Goal: Transaction & Acquisition: Purchase product/service

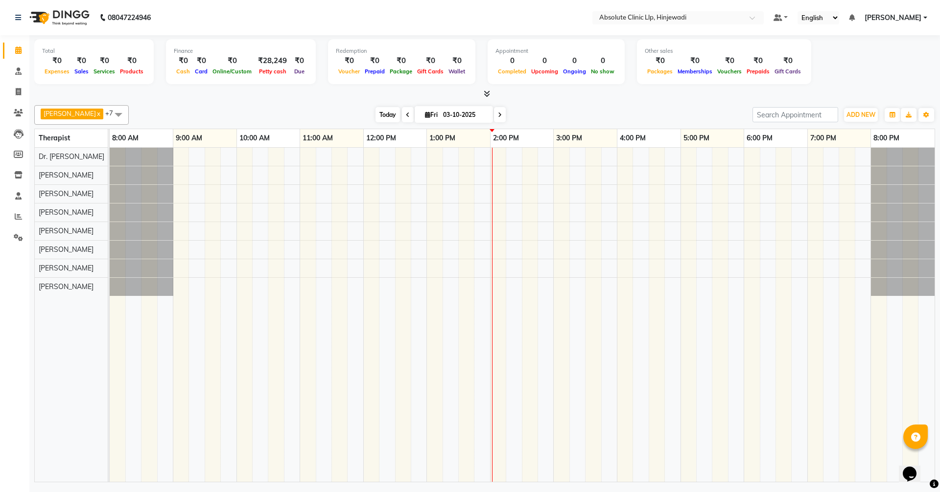
click at [400, 110] on span "Today" at bounding box center [387, 114] width 24 height 15
click at [18, 87] on span at bounding box center [18, 92] width 17 height 11
select select "service"
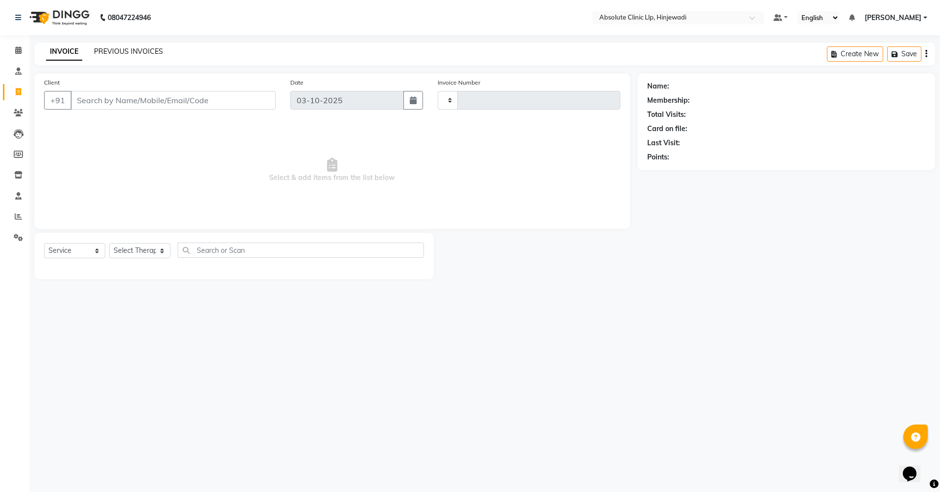
type input "2599"
select select "5113"
click at [20, 51] on icon at bounding box center [18, 50] width 6 height 7
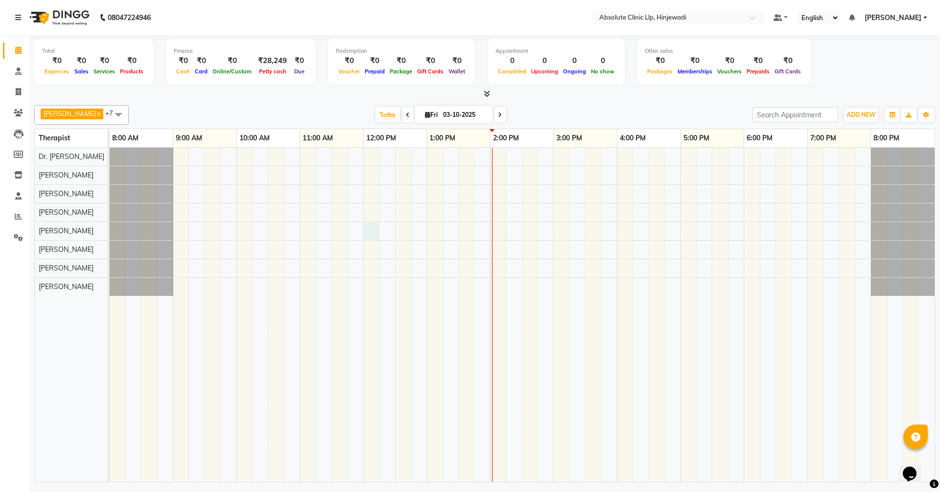
click at [374, 226] on div at bounding box center [522, 315] width 825 height 334
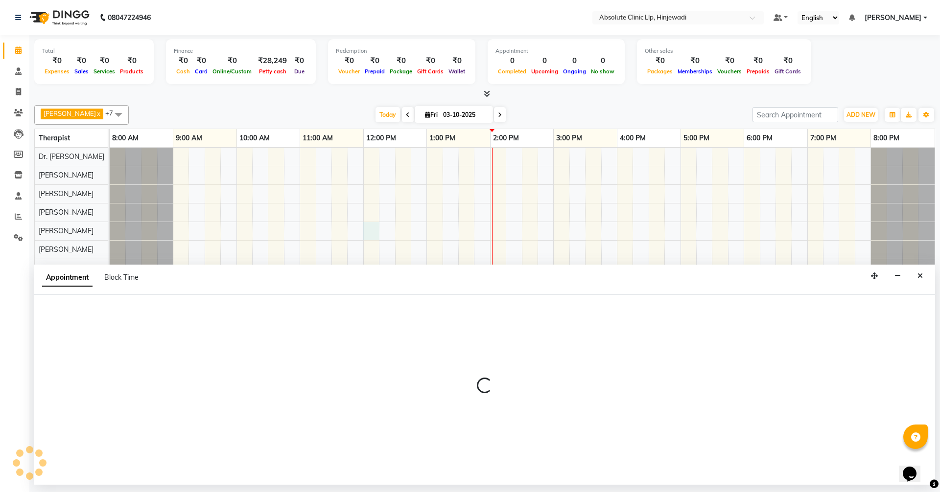
select select "35922"
select select "tentative"
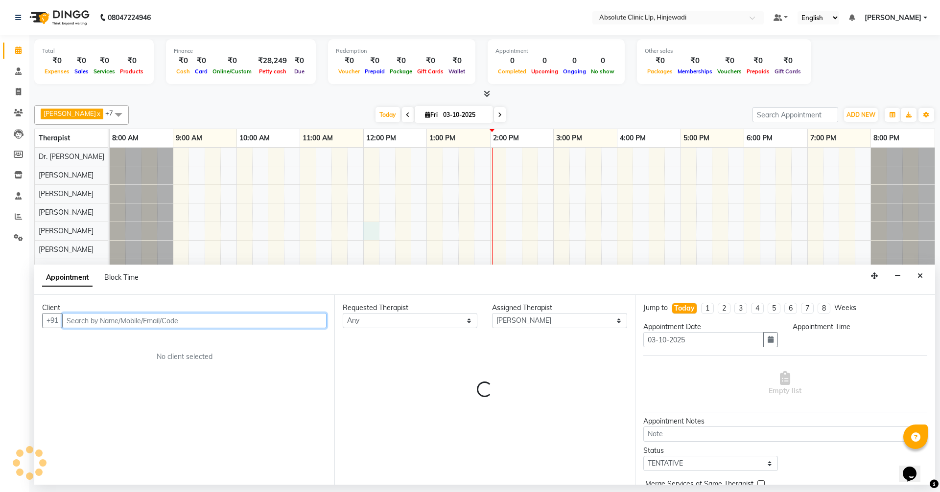
select select "720"
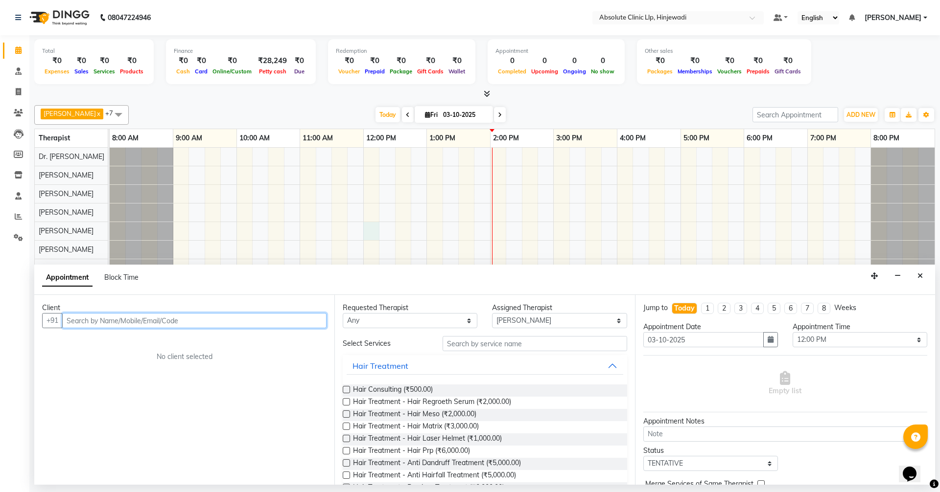
click at [199, 322] on input "text" at bounding box center [194, 320] width 264 height 15
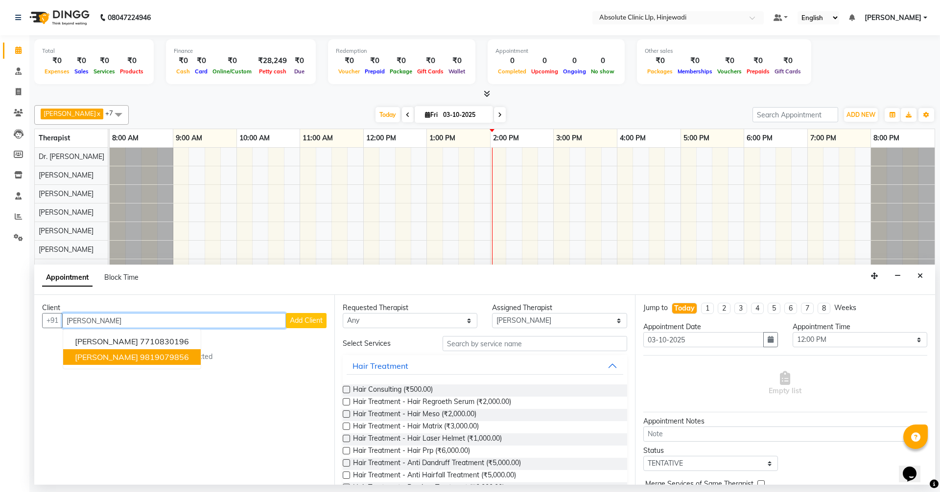
click at [143, 357] on ngb-highlight "9819079856" at bounding box center [164, 357] width 49 height 10
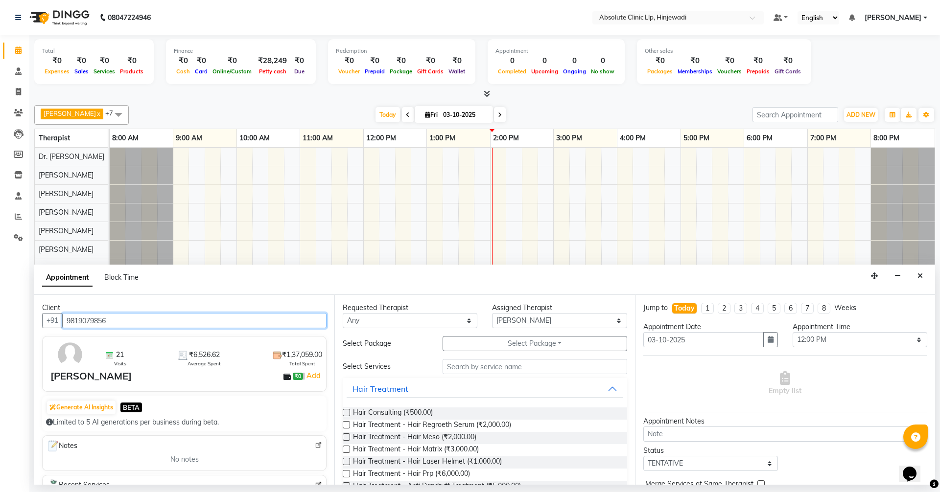
type input "9819079856"
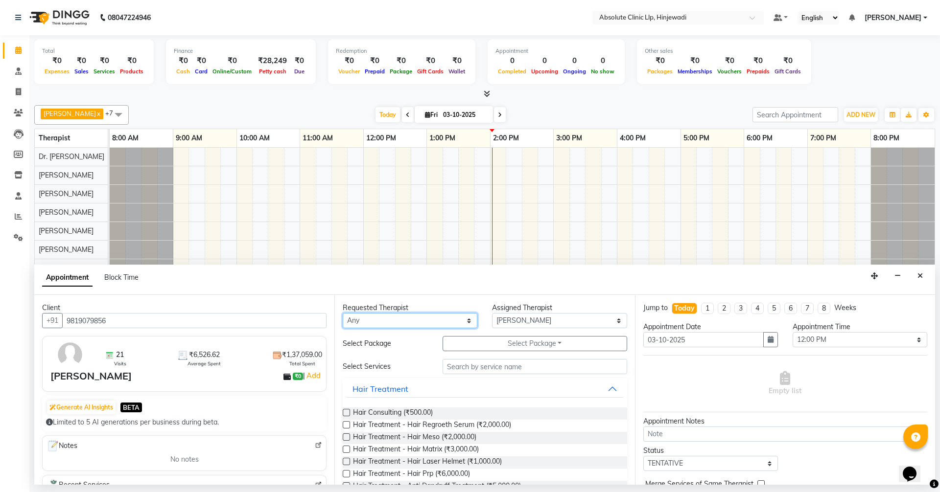
click at [361, 326] on select "Any [PERSON_NAME] DHANANJAY [PERSON_NAME] Dr. [PERSON_NAME] [PERSON_NAME] [PERS…" at bounding box center [410, 320] width 135 height 15
select select "35922"
click at [343, 313] on select "Any [PERSON_NAME] DHANANJAY [PERSON_NAME] Dr. [PERSON_NAME] [PERSON_NAME] [PERS…" at bounding box center [410, 320] width 135 height 15
click at [452, 368] on input "text" at bounding box center [534, 366] width 185 height 15
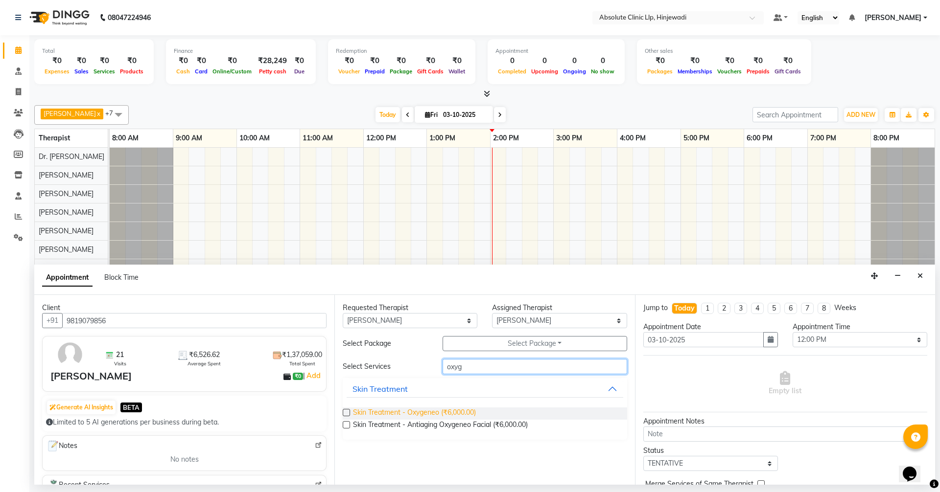
type input "oxyg"
click at [462, 412] on span "Skin Treatment - Oxygeneo (₹6,000.00)" at bounding box center [414, 414] width 123 height 12
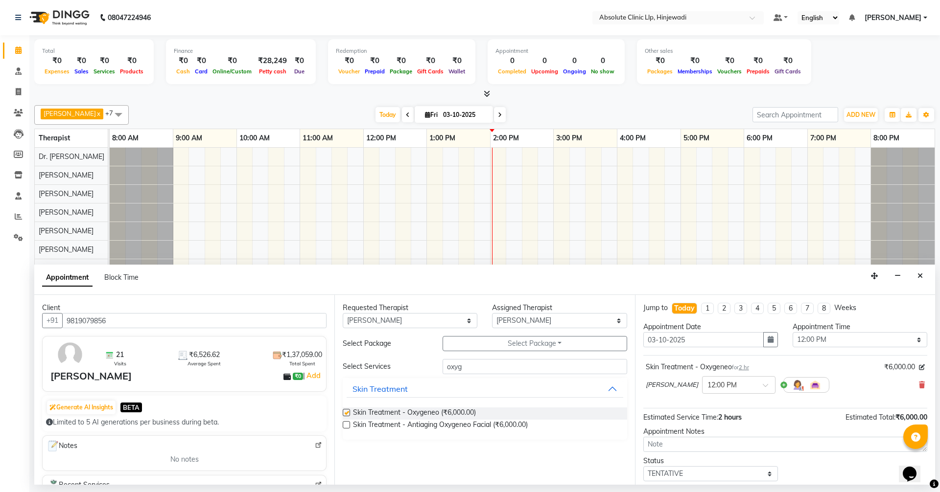
checkbox input "false"
drag, startPoint x: 470, startPoint y: 367, endPoint x: 446, endPoint y: 365, distance: 23.6
click at [446, 365] on input "oxyg" at bounding box center [534, 366] width 185 height 15
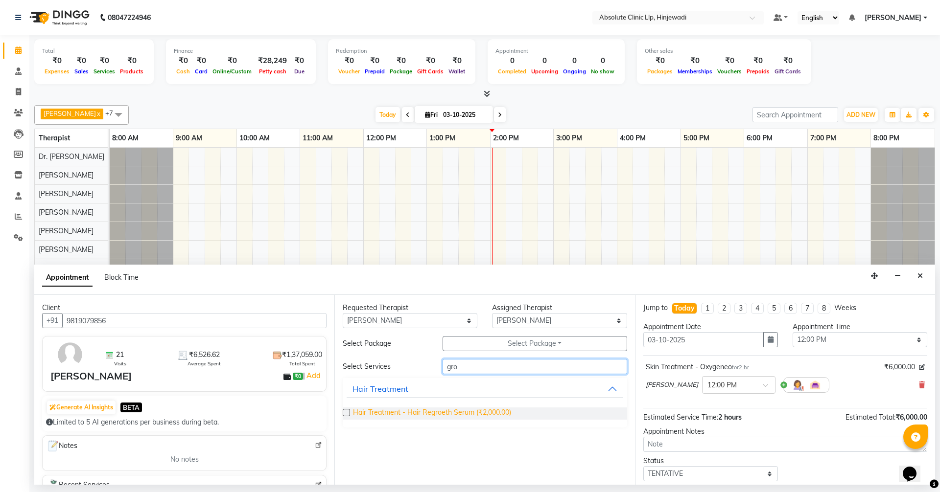
type input "gro"
click at [509, 415] on span "Hair Treatment - Hair Regroeth Serum (₹2,000.00)" at bounding box center [432, 414] width 158 height 12
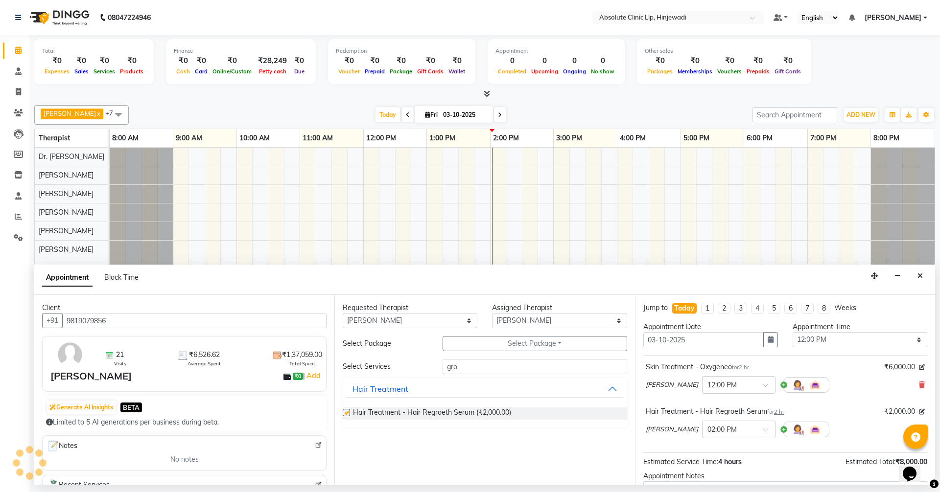
checkbox input "false"
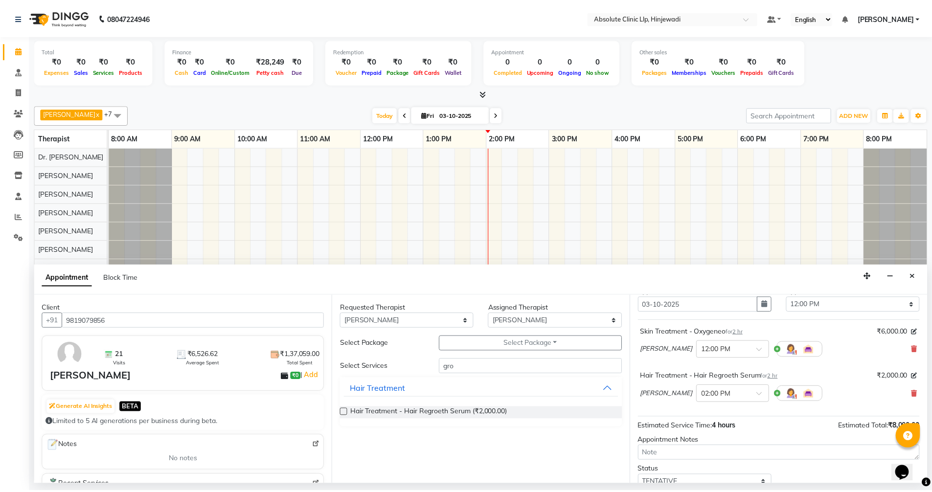
scroll to position [103, 0]
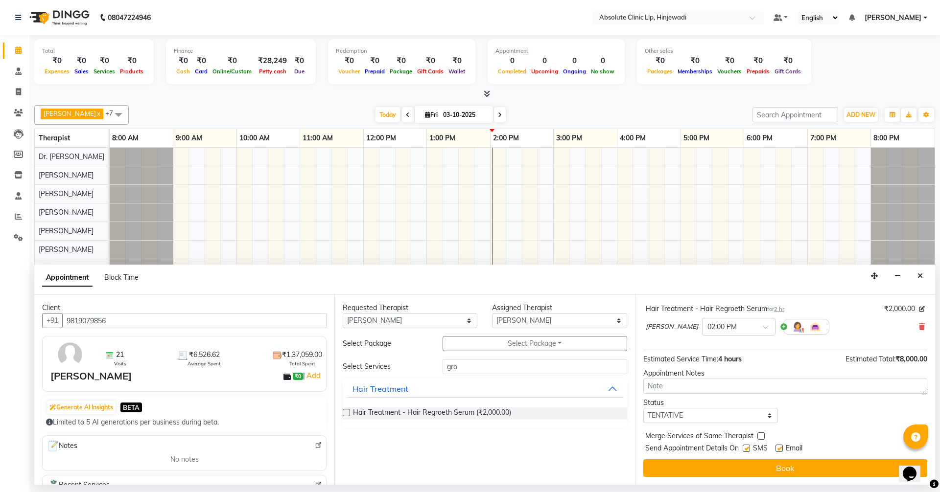
click at [781, 449] on label at bounding box center [778, 448] width 7 height 7
click at [781, 449] on input "checkbox" at bounding box center [778, 449] width 6 height 6
checkbox input "false"
click at [748, 448] on label at bounding box center [746, 448] width 7 height 7
click at [748, 448] on input "checkbox" at bounding box center [746, 449] width 6 height 6
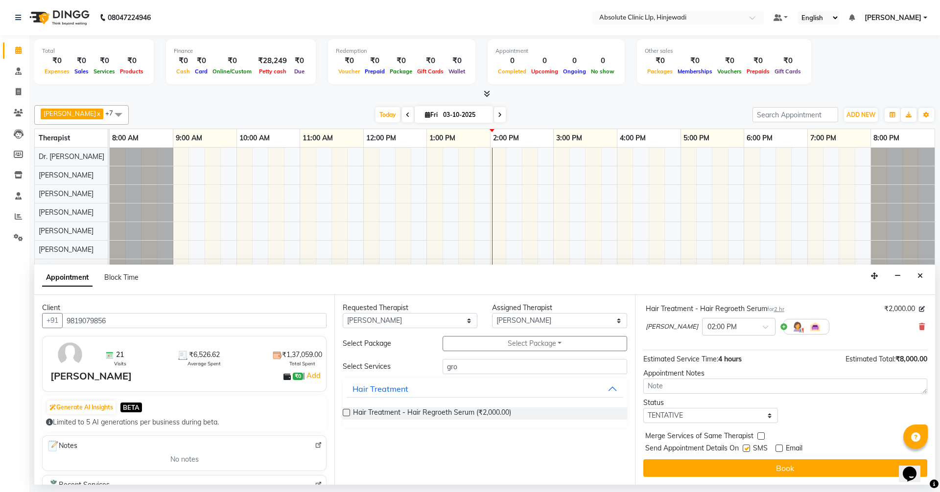
checkbox input "false"
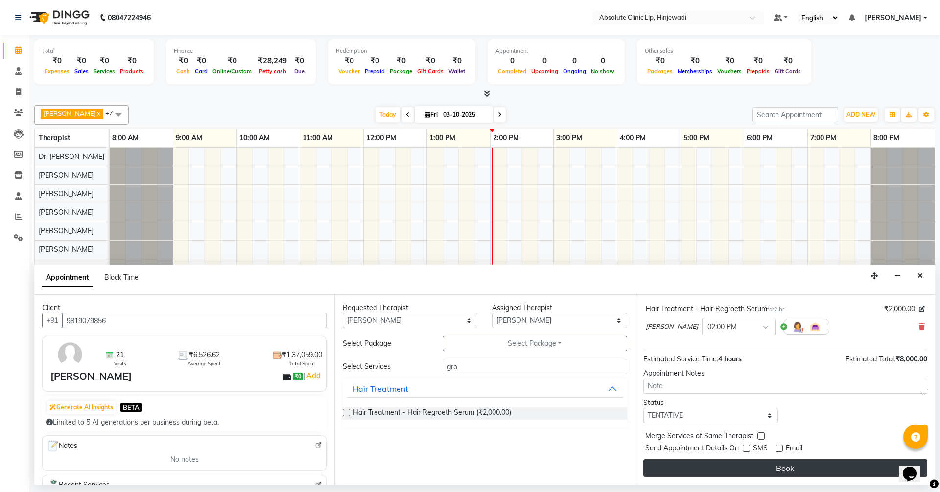
click at [775, 468] on button "Book" at bounding box center [785, 469] width 284 height 18
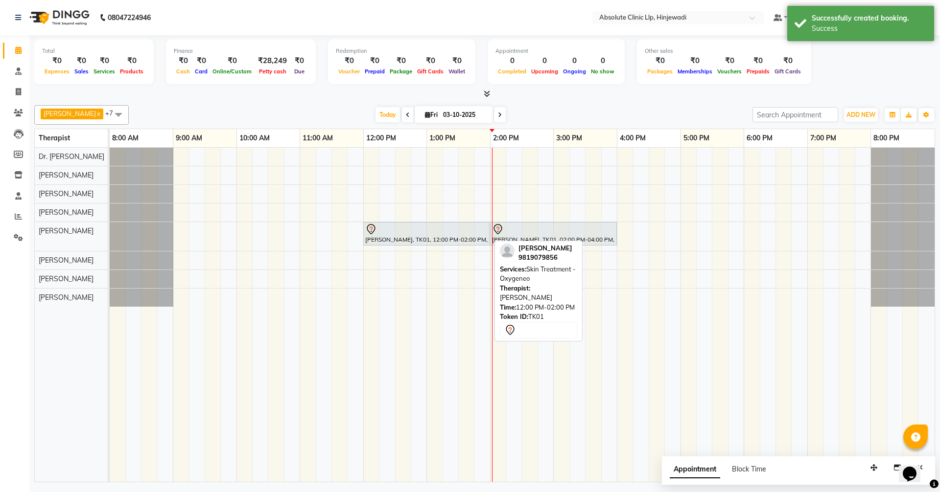
click at [372, 235] on div "[PERSON_NAME], TK01, 12:00 PM-02:00 PM, Skin Treatment - Oxygeneo" at bounding box center [426, 234] width 124 height 21
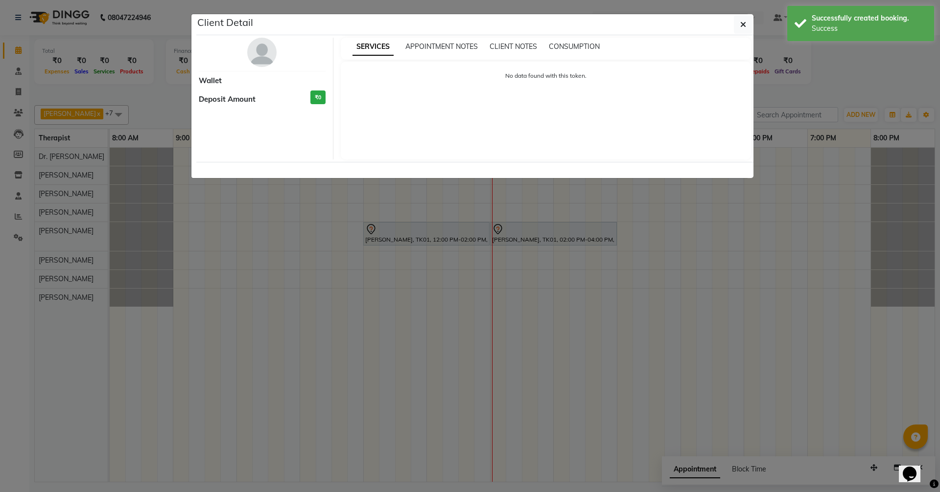
select select "7"
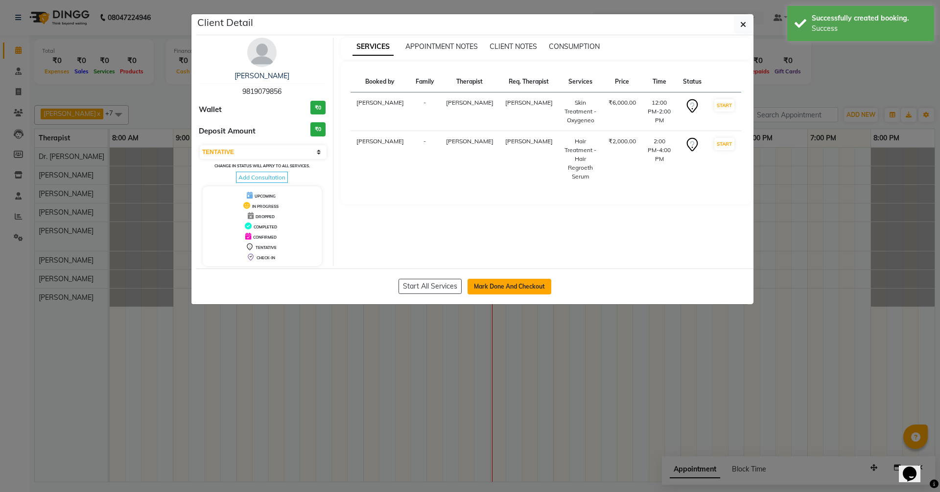
click at [502, 284] on button "Mark Done And Checkout" at bounding box center [509, 287] width 84 height 16
select select "service"
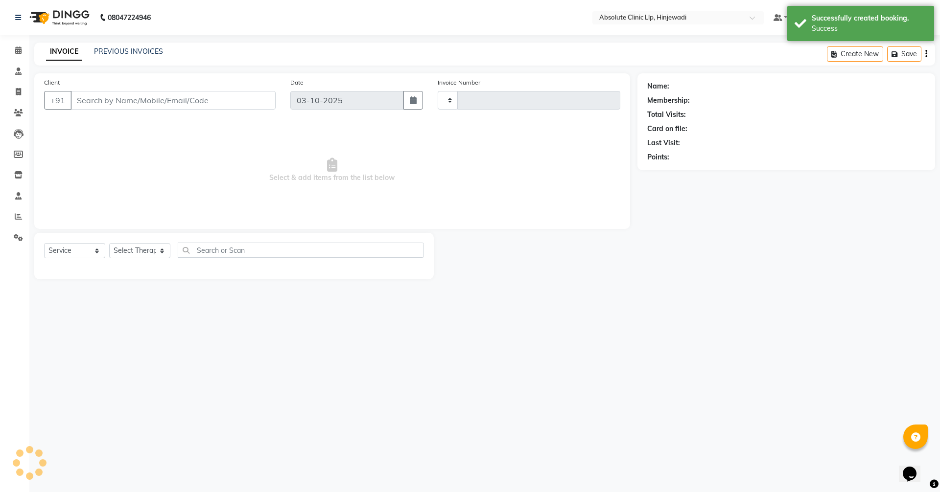
type input "2599"
select select "5113"
type input "9819079856"
select select "35922"
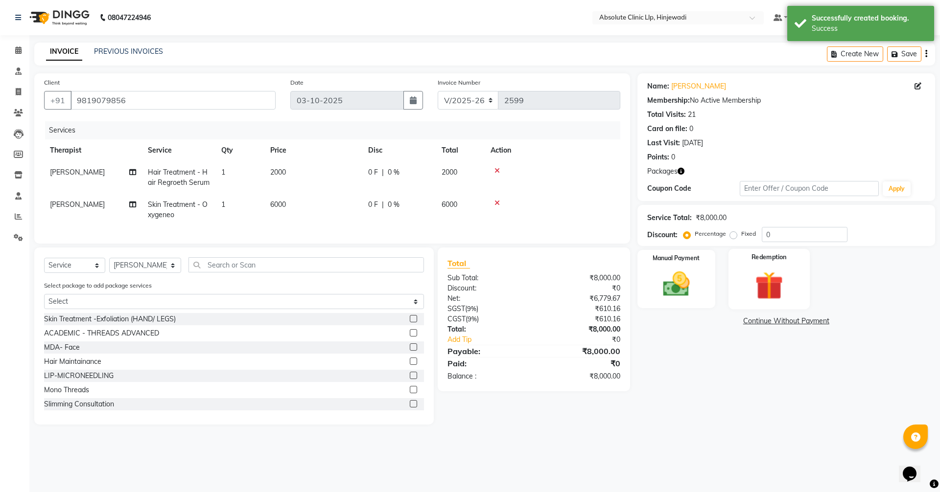
click at [782, 286] on img at bounding box center [769, 285] width 46 height 35
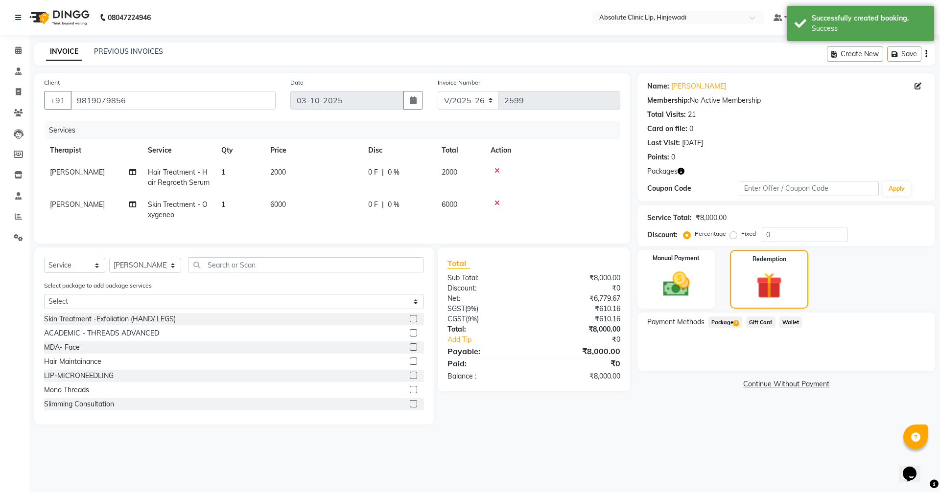
click at [737, 323] on span "2" at bounding box center [735, 324] width 5 height 6
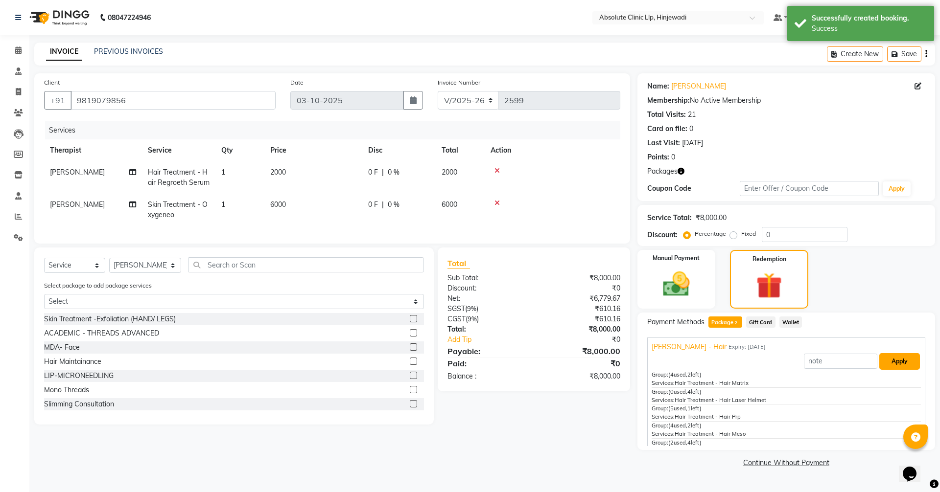
click at [901, 359] on button "Apply" at bounding box center [899, 361] width 41 height 17
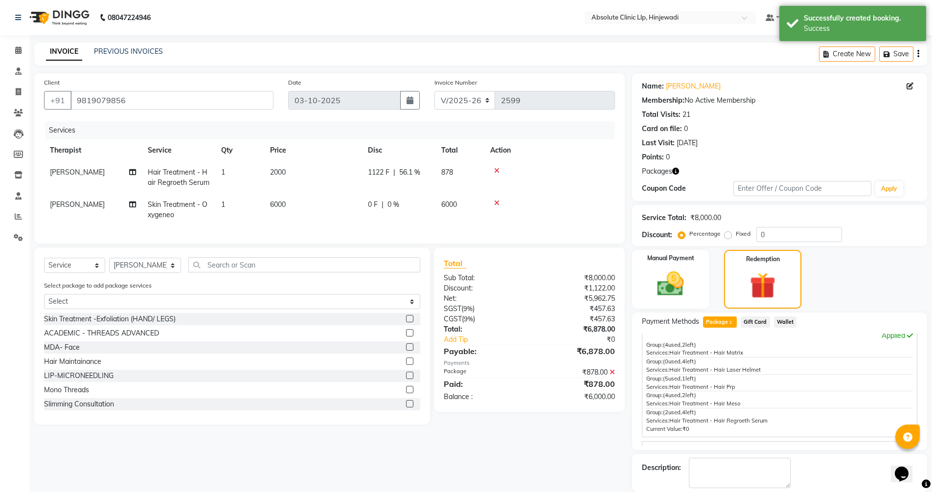
scroll to position [36, 0]
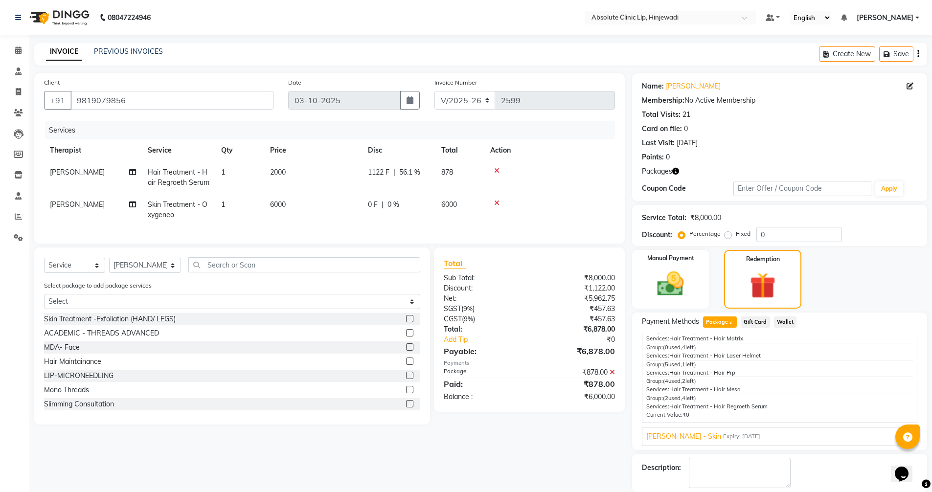
click at [690, 441] on span "[PERSON_NAME] - Skin" at bounding box center [684, 437] width 75 height 10
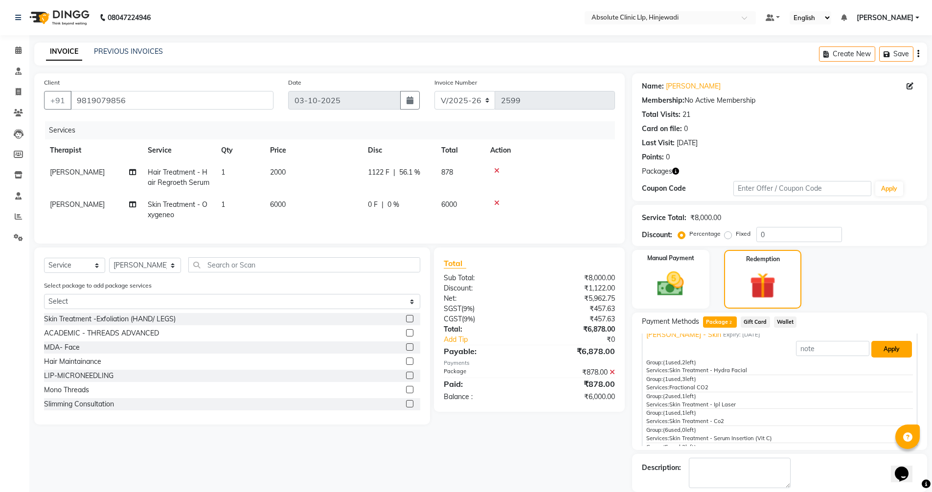
click at [882, 349] on button "Apply" at bounding box center [892, 349] width 41 height 17
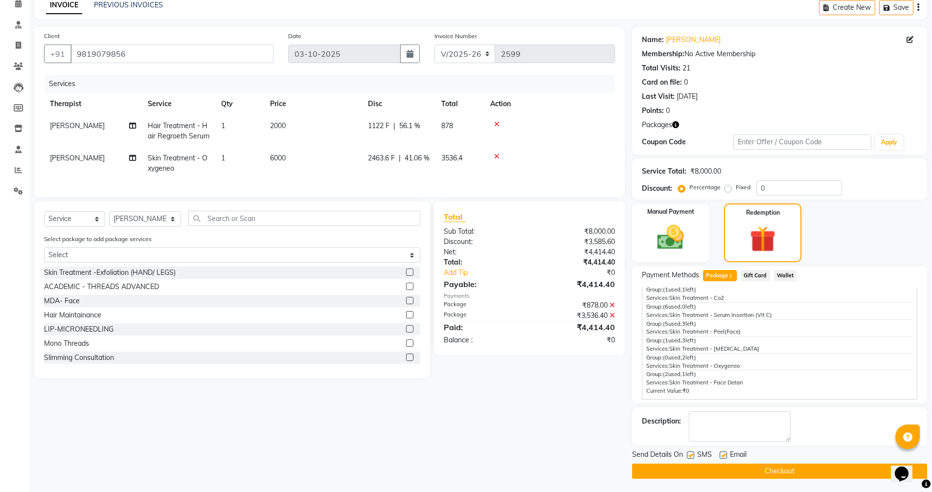
scroll to position [48, 0]
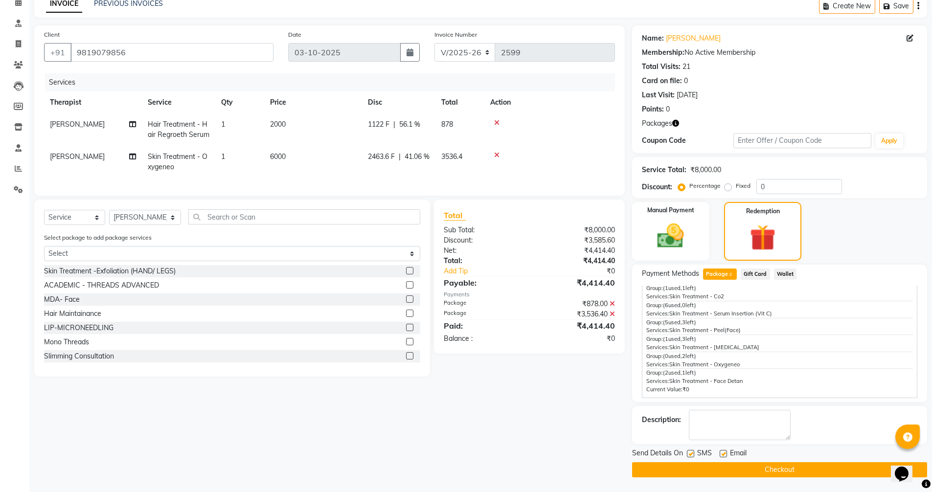
click at [783, 473] on button "Checkout" at bounding box center [779, 470] width 295 height 15
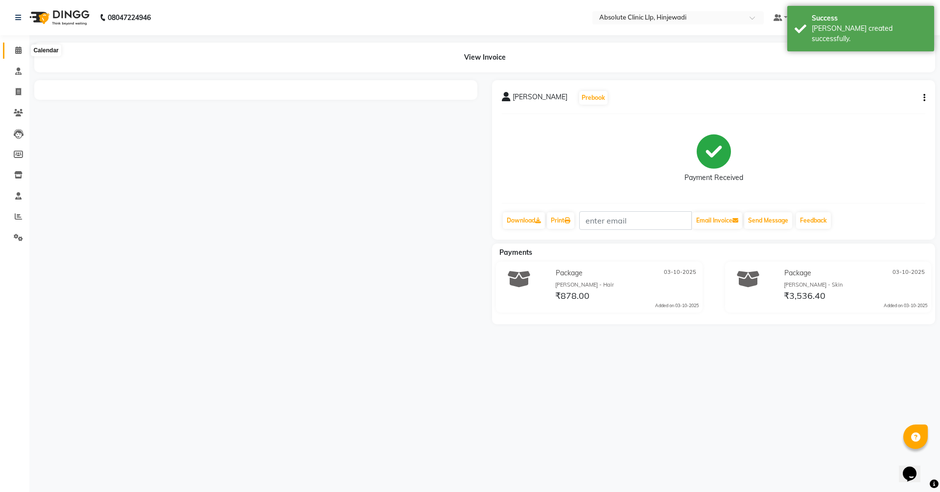
click at [21, 49] on icon at bounding box center [18, 50] width 6 height 7
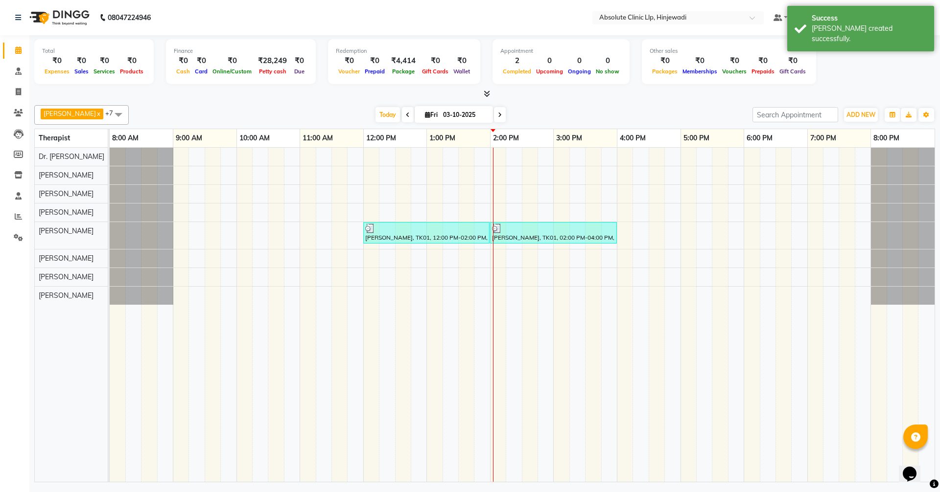
click at [367, 290] on div "[PERSON_NAME], TK01, 12:00 PM-02:00 PM, Skin Treatment - Oxygeneo [PERSON_NAME]…" at bounding box center [522, 315] width 825 height 334
select select "77023"
select select "tentative"
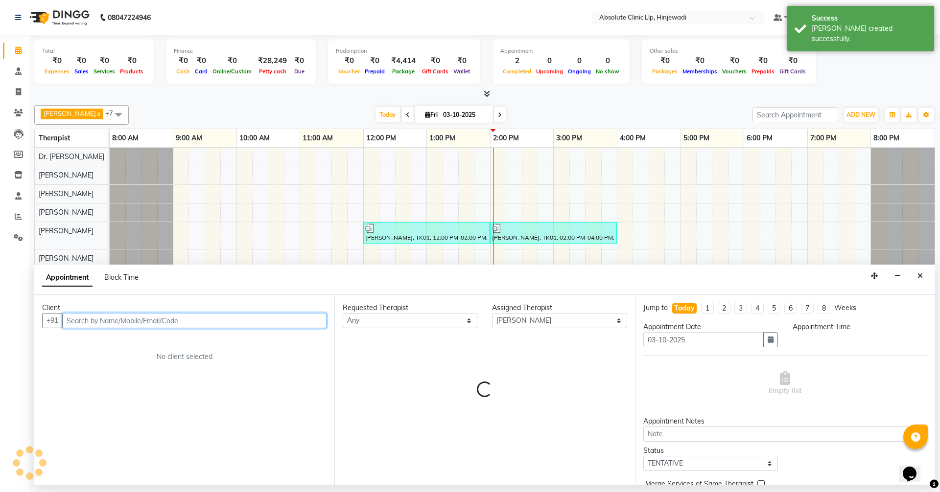
select select "720"
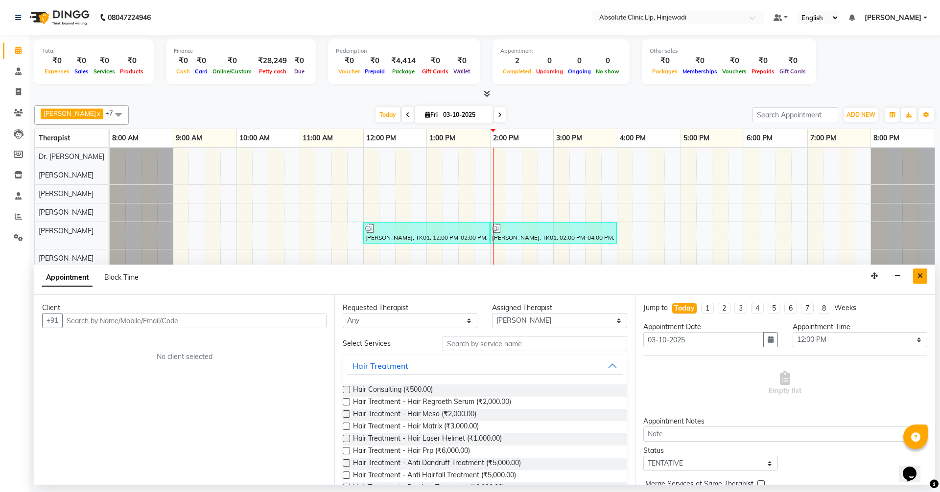
click at [921, 277] on icon "Close" at bounding box center [919, 276] width 5 height 7
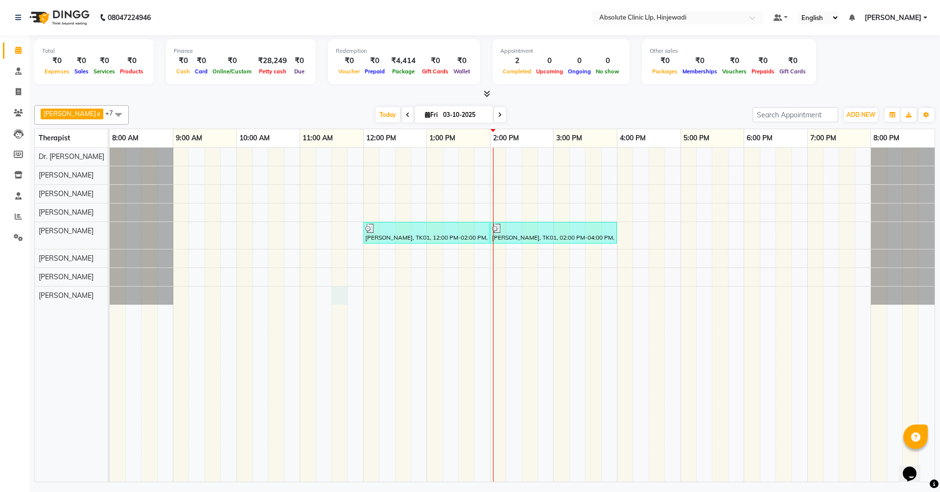
click at [341, 288] on div "[PERSON_NAME], TK01, 12:00 PM-02:00 PM, Skin Treatment - Oxygeneo [PERSON_NAME]…" at bounding box center [522, 315] width 825 height 334
select select "77023"
select select "690"
select select "tentative"
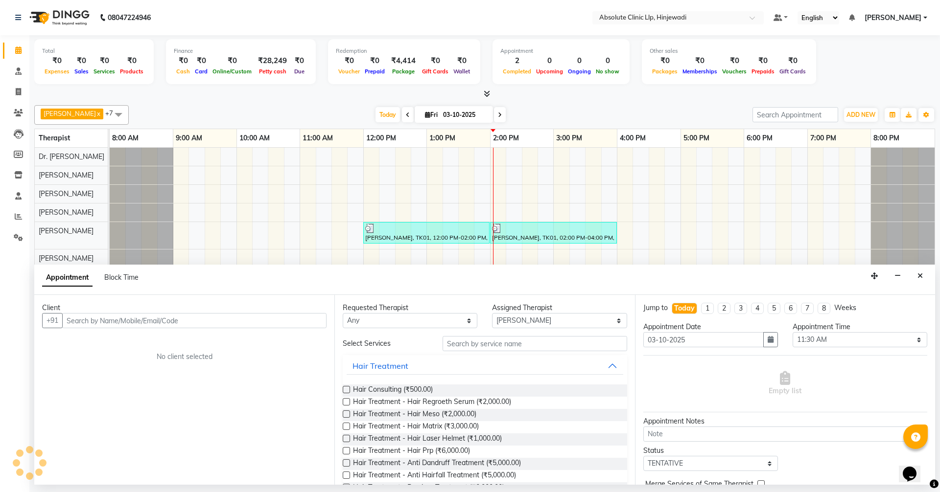
click at [200, 324] on input "text" at bounding box center [194, 320] width 264 height 15
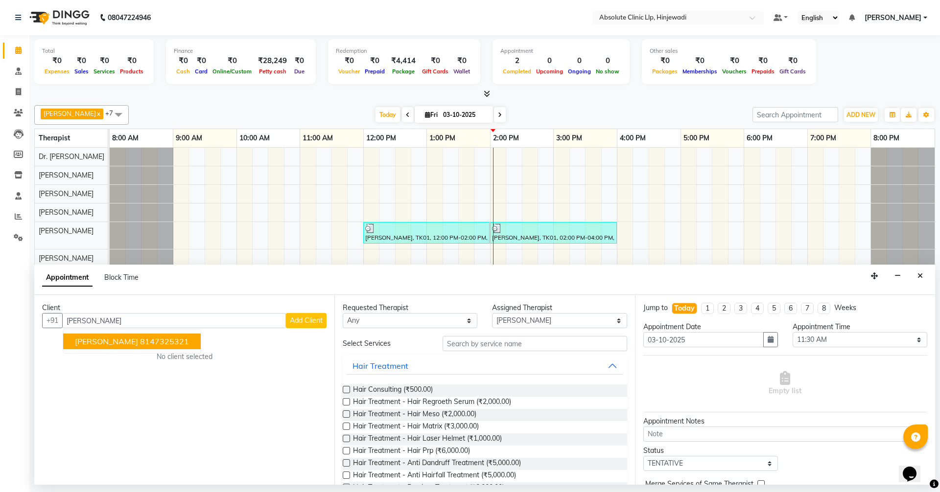
click at [159, 344] on ngb-highlight "8147325321" at bounding box center [164, 342] width 49 height 10
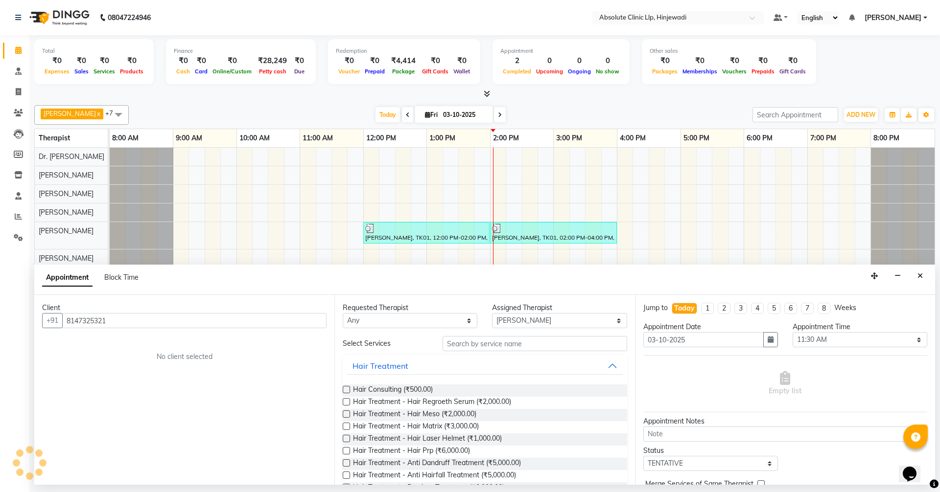
type input "8147325321"
click at [397, 319] on select "Any [PERSON_NAME] DHANANJAY [PERSON_NAME] Dr. [PERSON_NAME] [PERSON_NAME] [PERS…" at bounding box center [410, 320] width 135 height 15
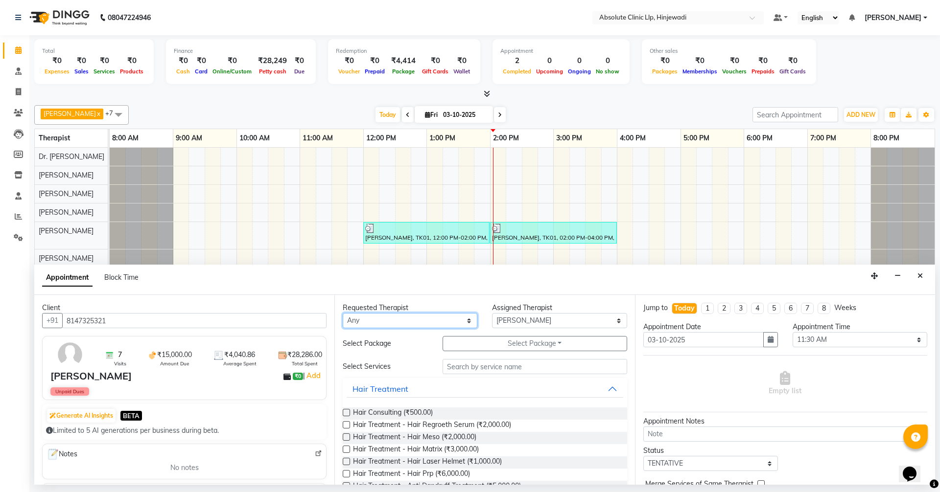
select select "77023"
click at [343, 313] on select "Any [PERSON_NAME] DHANANJAY [PERSON_NAME] Dr. [PERSON_NAME] [PERSON_NAME] [PERS…" at bounding box center [410, 320] width 135 height 15
click at [460, 370] on input "text" at bounding box center [534, 366] width 185 height 15
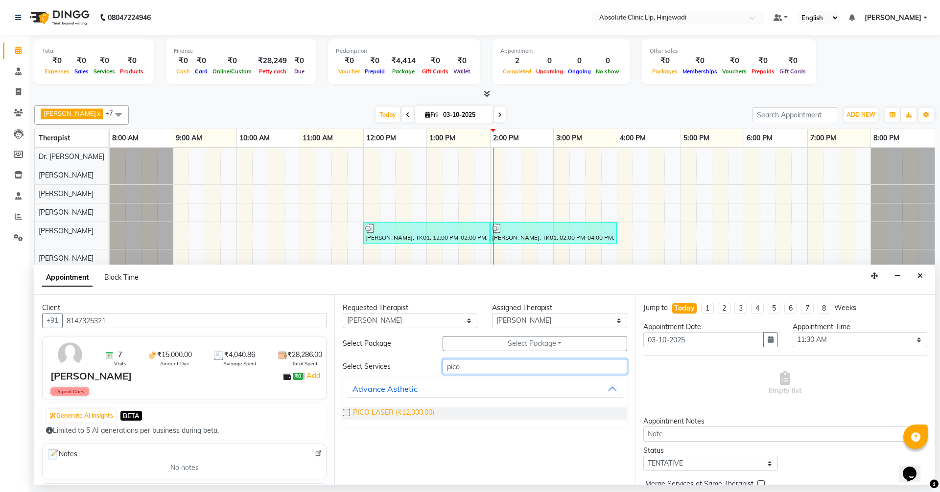
type input "pico"
click at [417, 414] on span "PICO LASER (₹12,000.00)" at bounding box center [393, 414] width 81 height 12
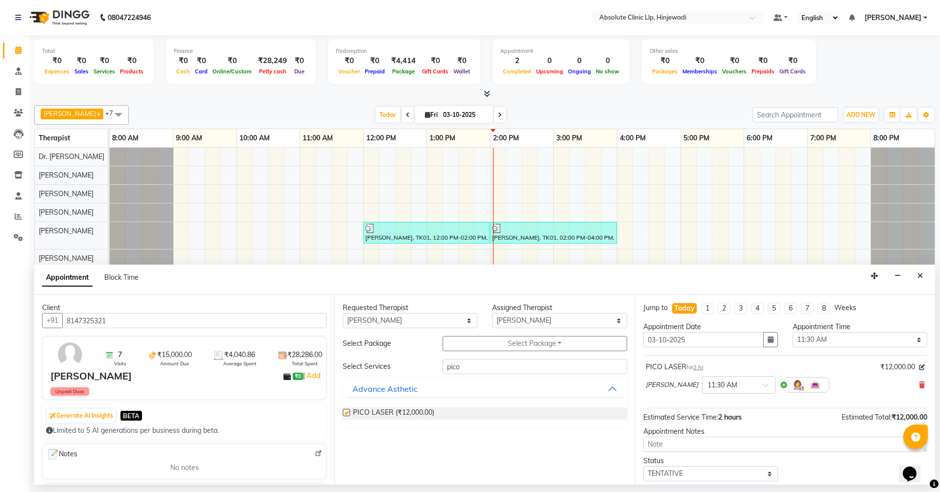
checkbox input "false"
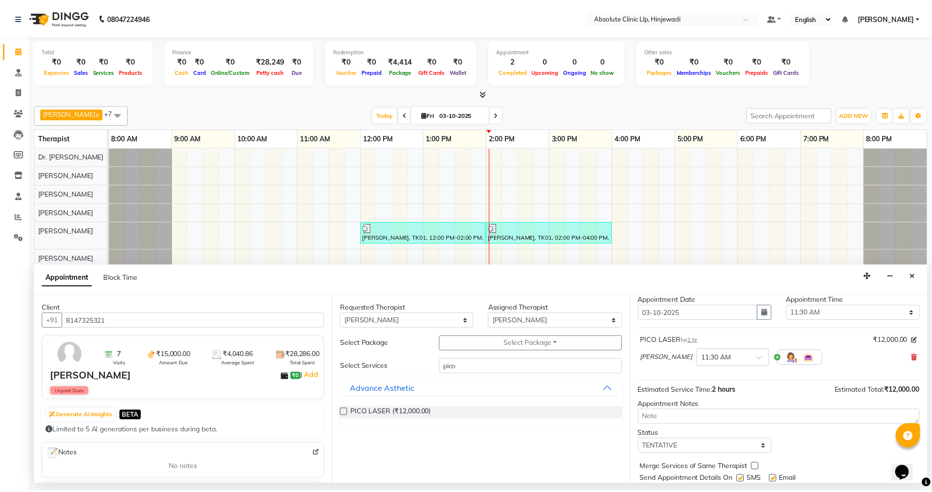
scroll to position [58, 0]
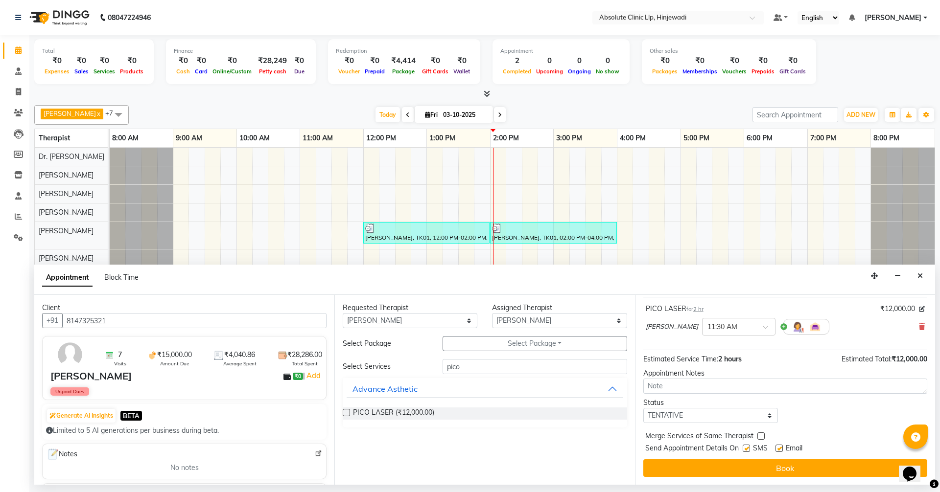
click at [781, 448] on label at bounding box center [778, 448] width 7 height 7
click at [781, 448] on input "checkbox" at bounding box center [778, 449] width 6 height 6
checkbox input "false"
click at [744, 449] on label at bounding box center [746, 448] width 7 height 7
click at [744, 449] on input "checkbox" at bounding box center [746, 449] width 6 height 6
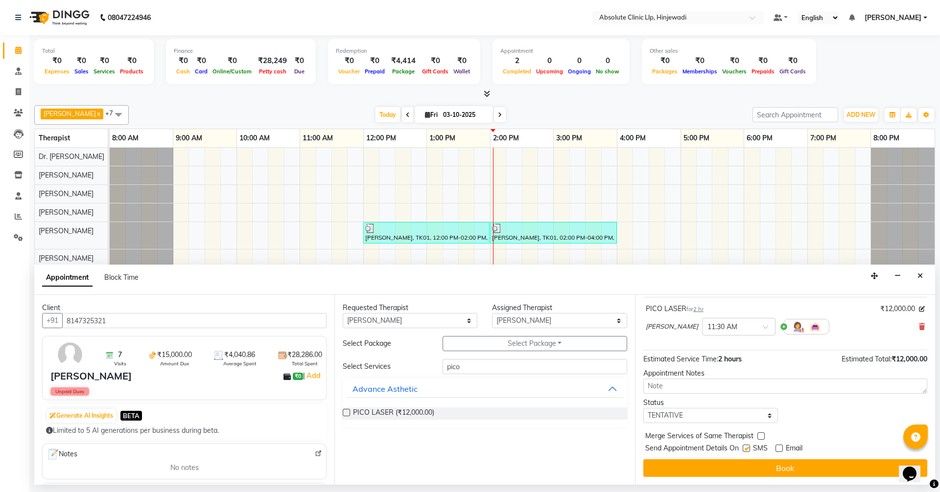
checkbox input "false"
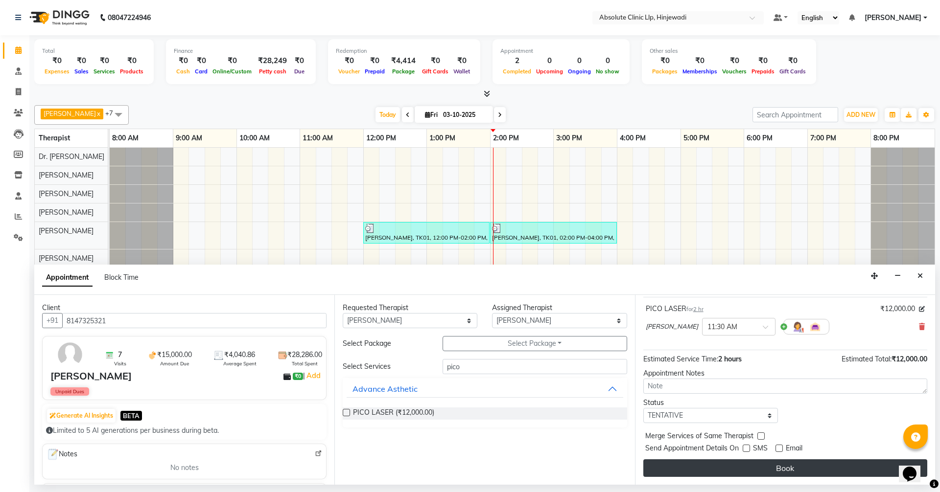
click at [808, 475] on button "Book" at bounding box center [785, 469] width 284 height 18
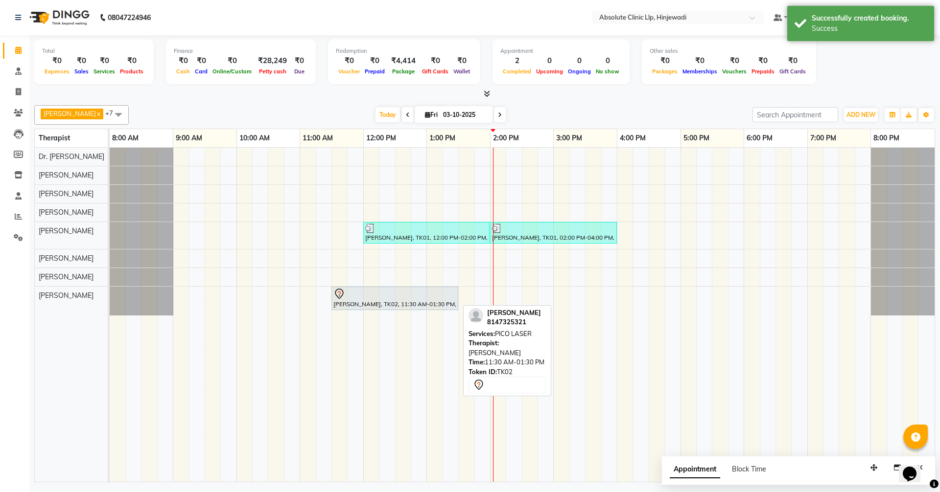
click at [341, 297] on icon at bounding box center [339, 294] width 12 height 12
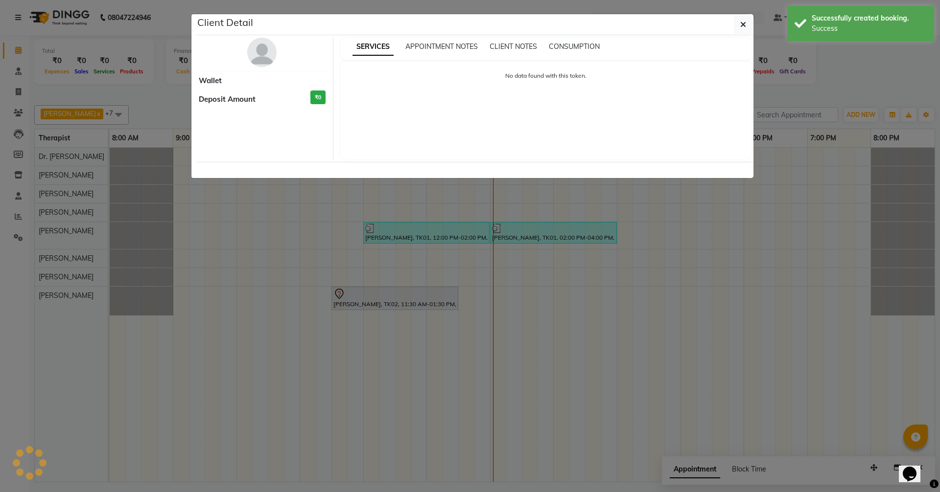
select select "7"
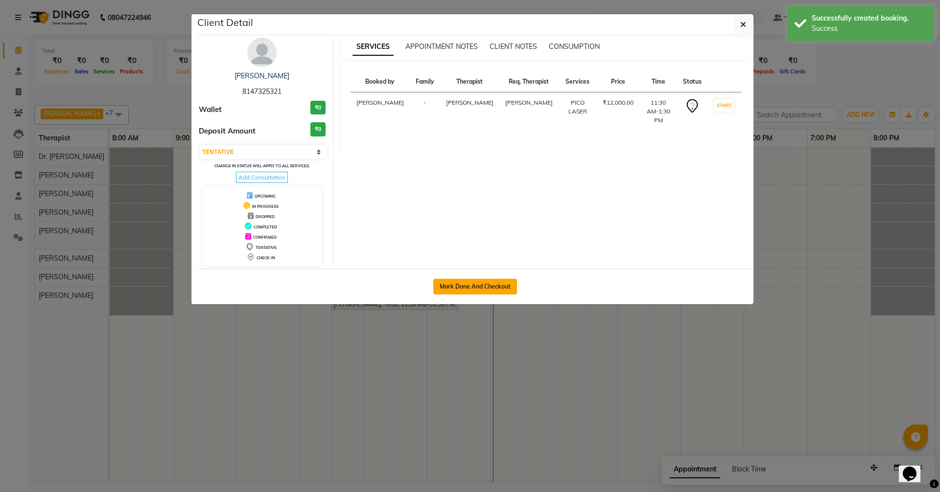
click at [505, 283] on button "Mark Done And Checkout" at bounding box center [475, 287] width 84 height 16
select select "5113"
select select "service"
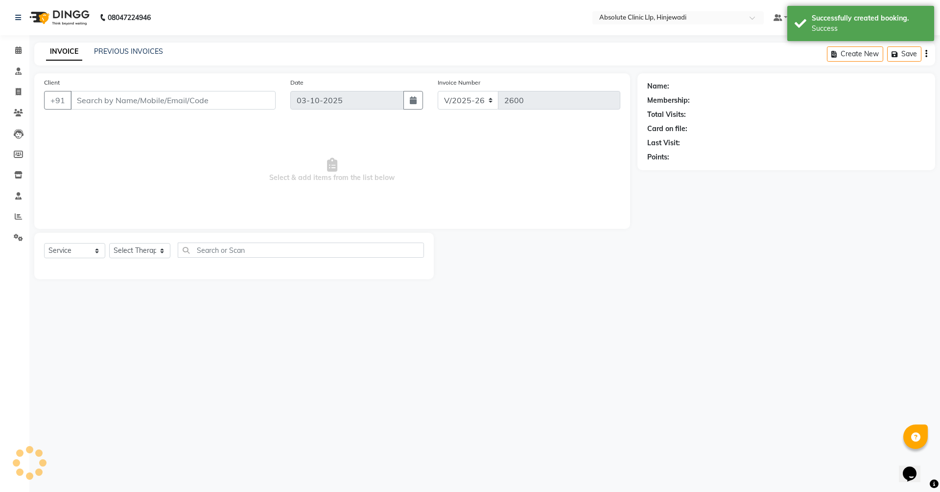
type input "8147325321"
select select "77023"
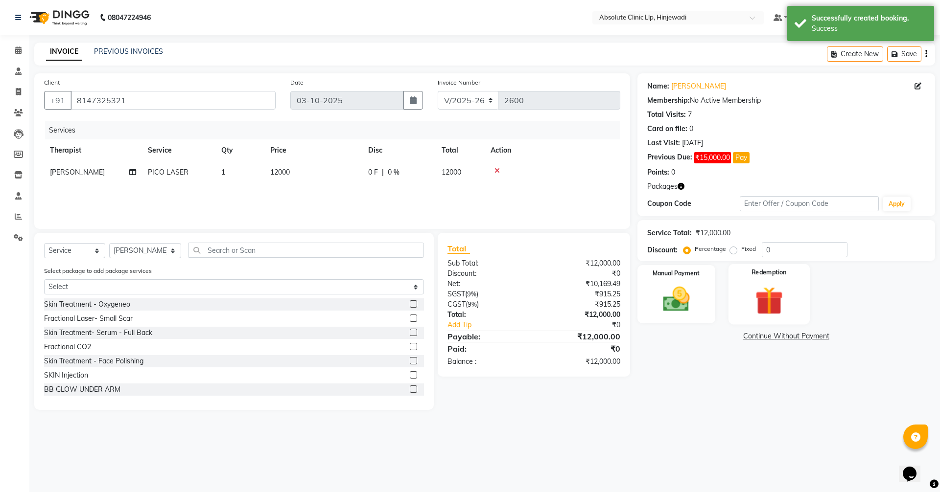
click at [774, 283] on img at bounding box center [769, 300] width 46 height 35
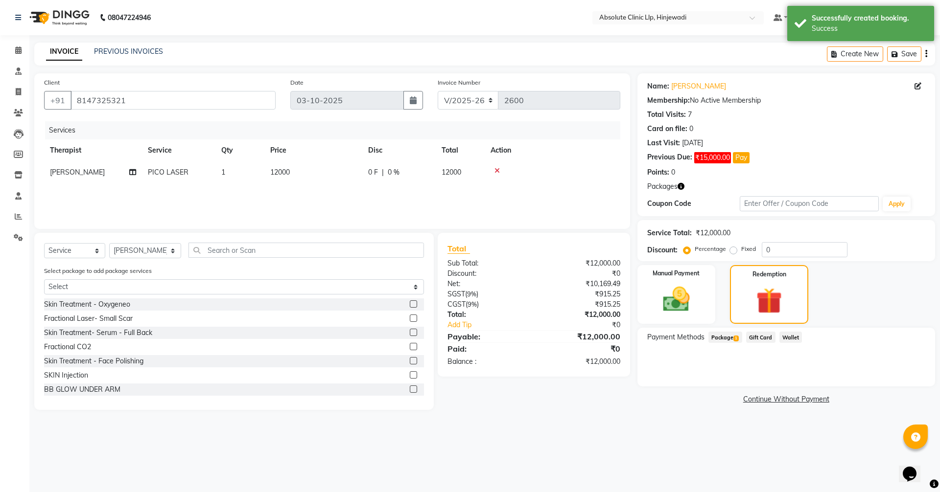
click at [731, 336] on span "Package 1" at bounding box center [725, 337] width 34 height 11
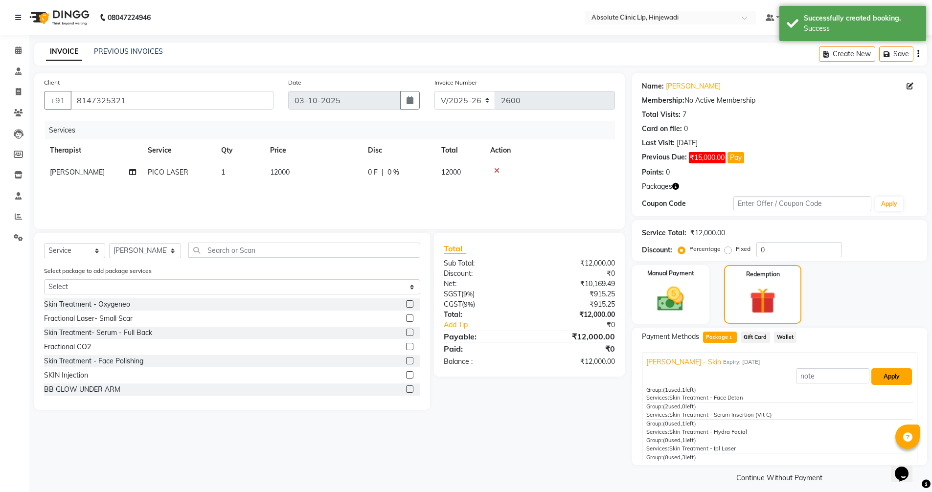
click at [872, 380] on button "Apply" at bounding box center [892, 377] width 41 height 17
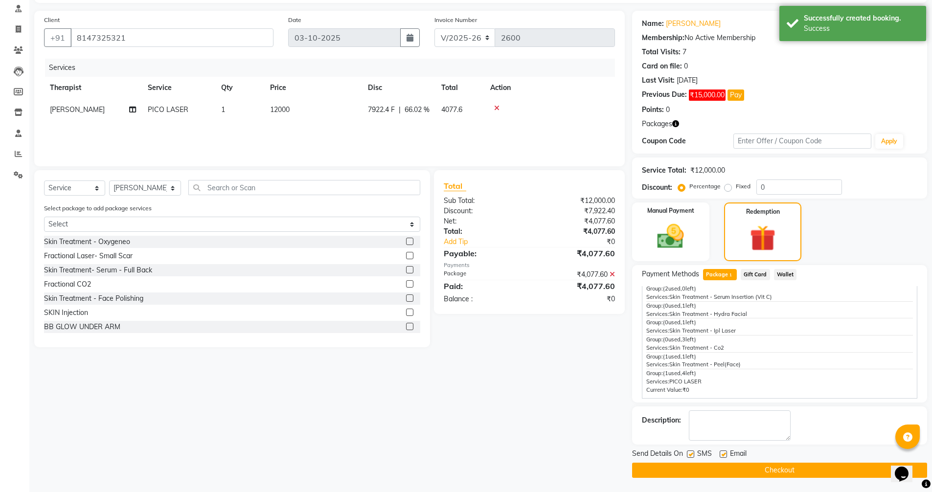
scroll to position [63, 0]
click at [771, 468] on button "Checkout" at bounding box center [779, 470] width 295 height 15
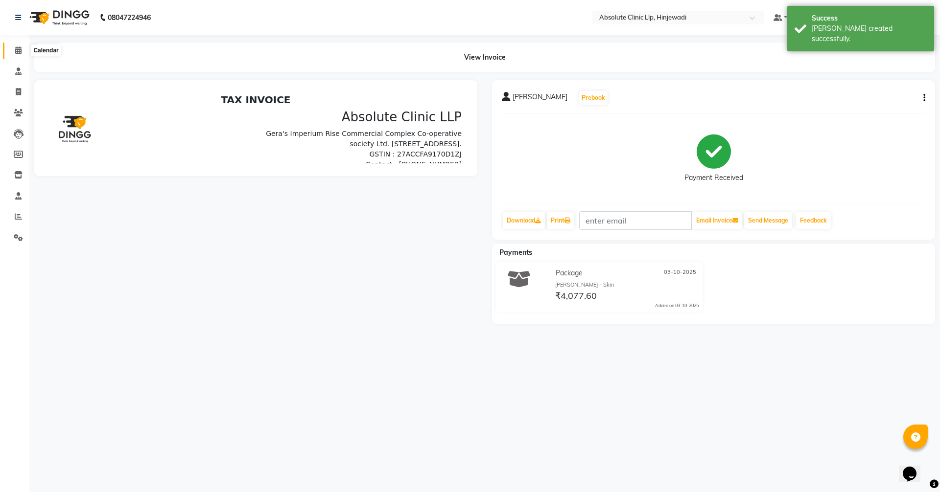
click at [19, 51] on icon at bounding box center [18, 50] width 6 height 7
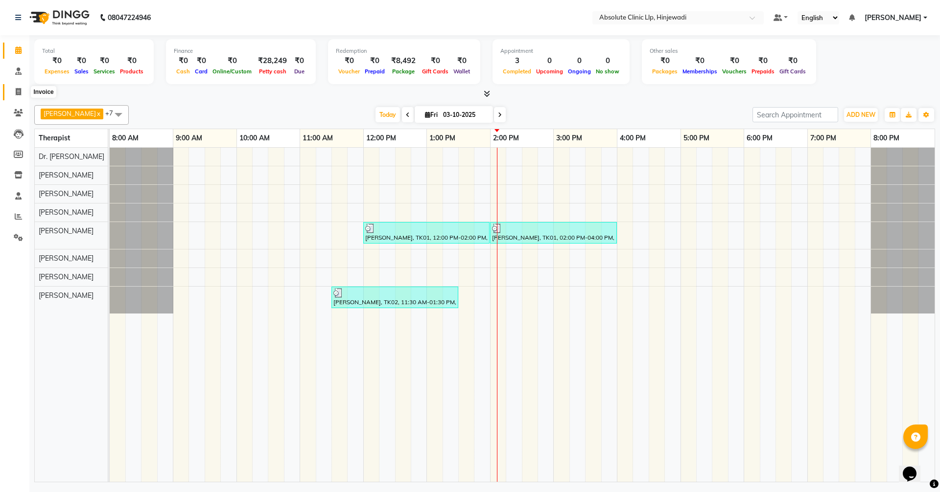
click at [20, 96] on span at bounding box center [18, 92] width 17 height 11
select select "service"
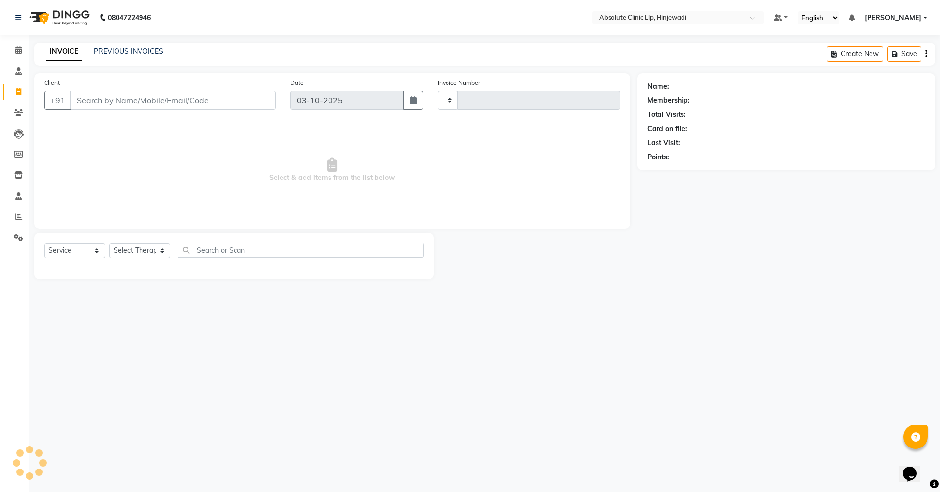
type input "2601"
click at [137, 99] on input "Client" at bounding box center [172, 100] width 205 height 19
select select "5113"
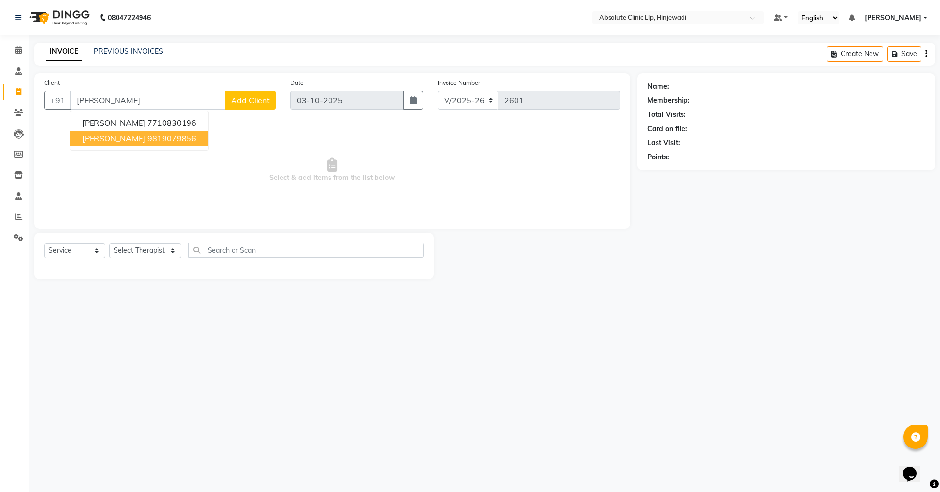
click at [133, 138] on button "[PERSON_NAME] 9819079856" at bounding box center [139, 139] width 138 height 16
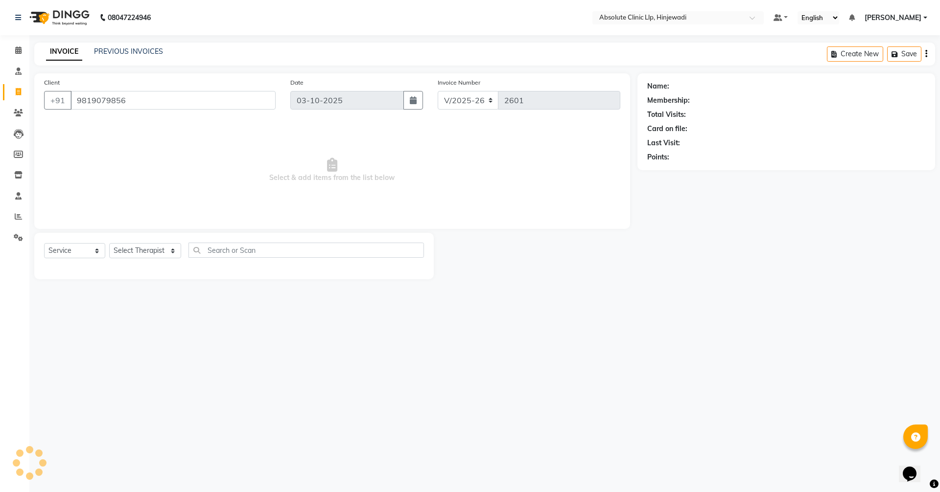
type input "9819079856"
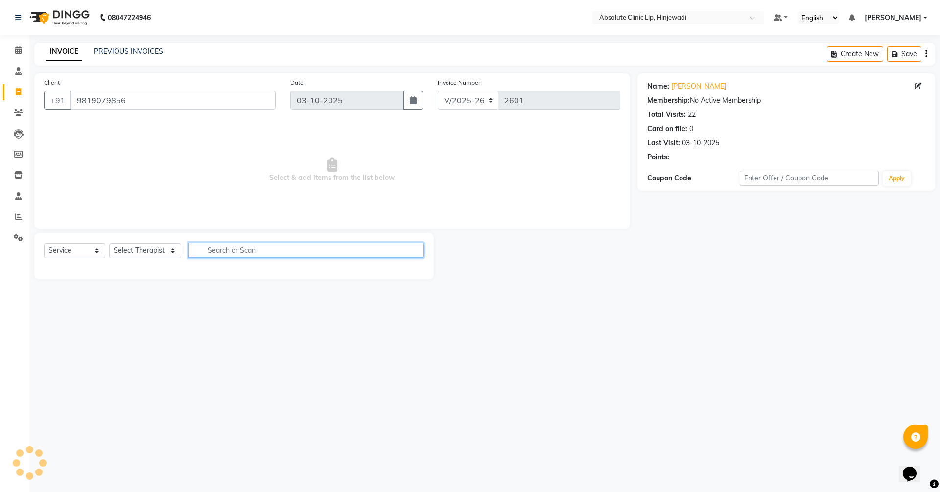
click at [228, 254] on input "text" at bounding box center [305, 250] width 235 height 15
type input "p"
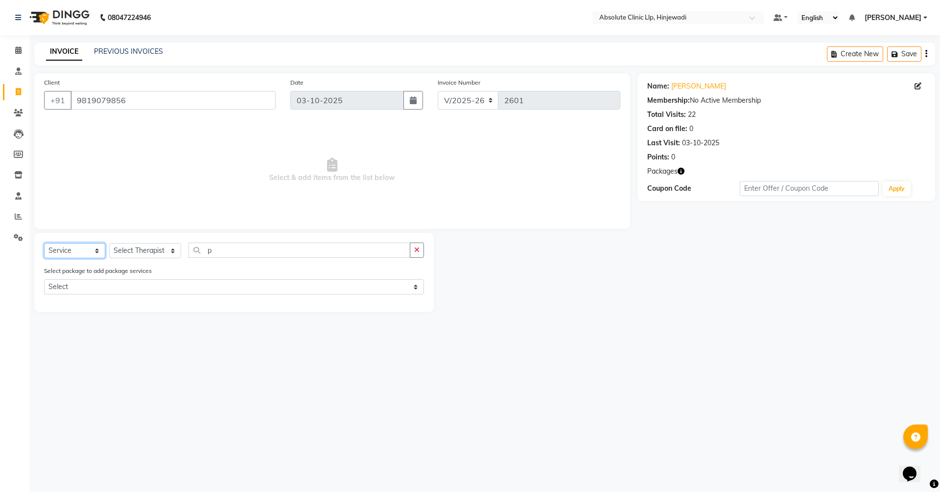
click at [93, 249] on select "Select Service Product Membership Package Voucher Prepaid Gift Card" at bounding box center [74, 250] width 61 height 15
select select "product"
click at [44, 243] on select "Select Service Product Membership Package Voucher Prepaid Gift Card" at bounding box center [74, 250] width 61 height 15
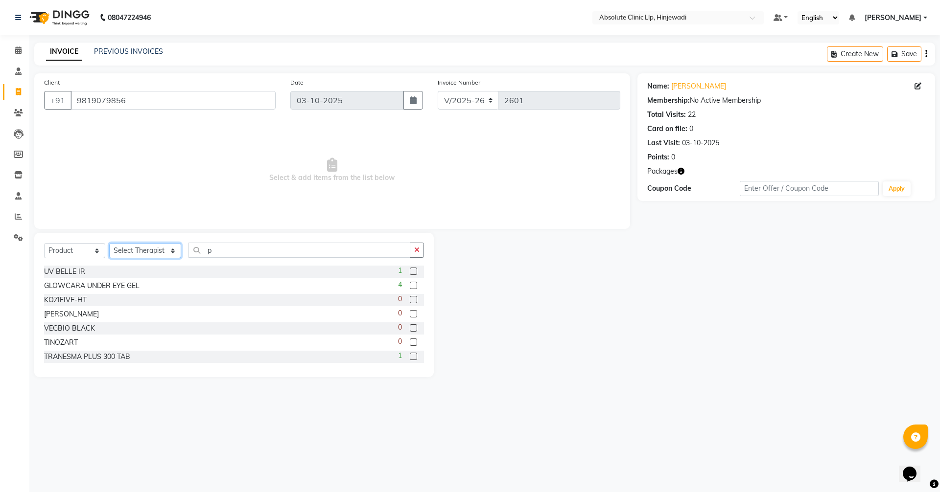
click at [118, 255] on select "Select Therapist [PERSON_NAME] DHANANJAY [PERSON_NAME] Dr. [PERSON_NAME] [PERSO…" at bounding box center [145, 250] width 72 height 15
select select "35922"
click at [109, 243] on select "Select Therapist [PERSON_NAME] DHANANJAY [PERSON_NAME] Dr. [PERSON_NAME] [PERSO…" at bounding box center [145, 250] width 72 height 15
click at [231, 256] on input "p" at bounding box center [299, 250] width 222 height 15
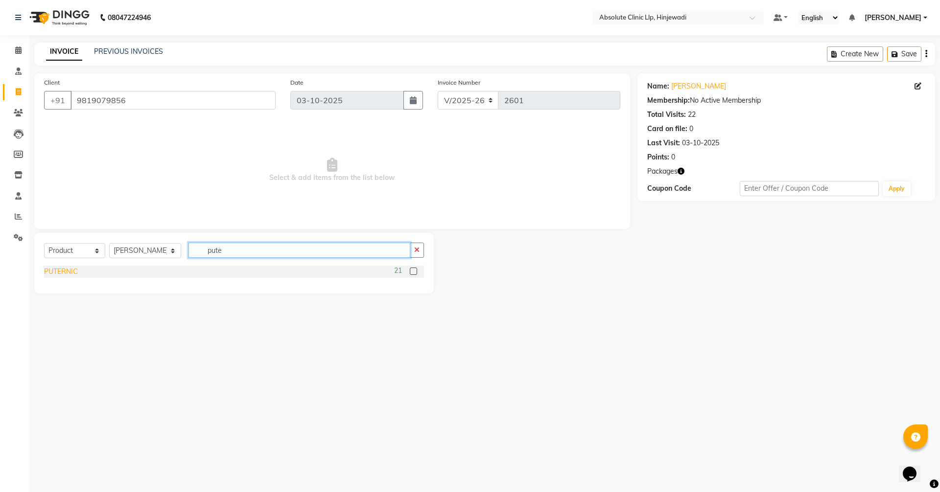
type input "pute"
click at [74, 268] on div "PUTERNIC" at bounding box center [61, 272] width 34 height 10
checkbox input "false"
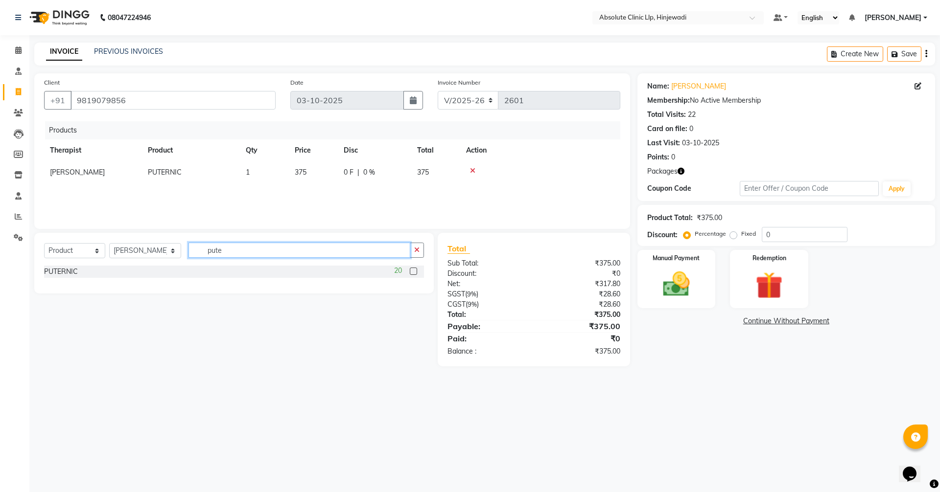
drag, startPoint x: 235, startPoint y: 251, endPoint x: 211, endPoint y: 246, distance: 24.9
click at [211, 246] on input "pute" at bounding box center [299, 250] width 222 height 15
type input "clini"
click at [138, 272] on div "CLINIKALLY HAIR REGROW SERUM" at bounding box center [102, 272] width 117 height 10
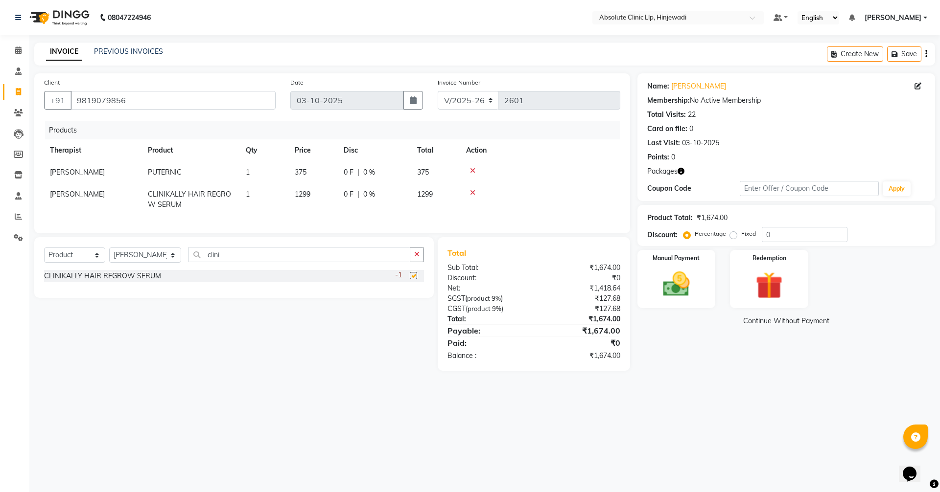
checkbox input "false"
click at [690, 283] on img at bounding box center [676, 284] width 46 height 32
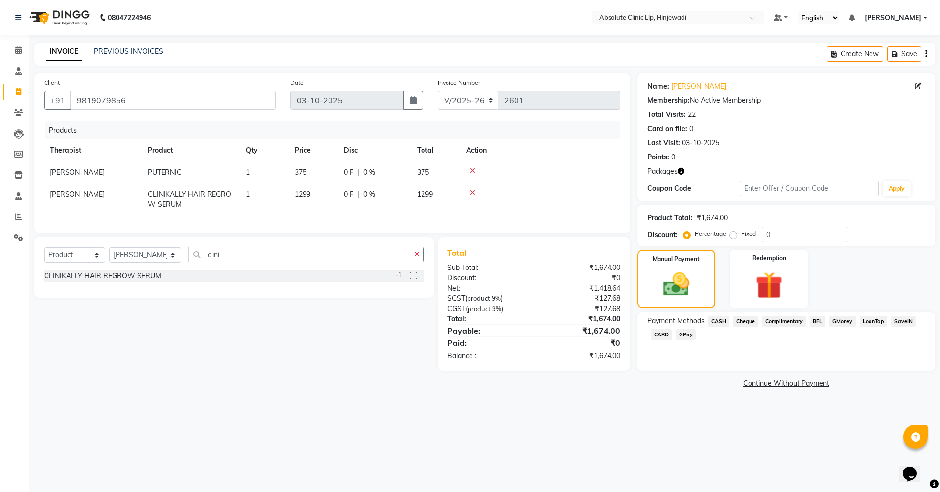
click at [689, 335] on span "GPay" at bounding box center [685, 334] width 20 height 11
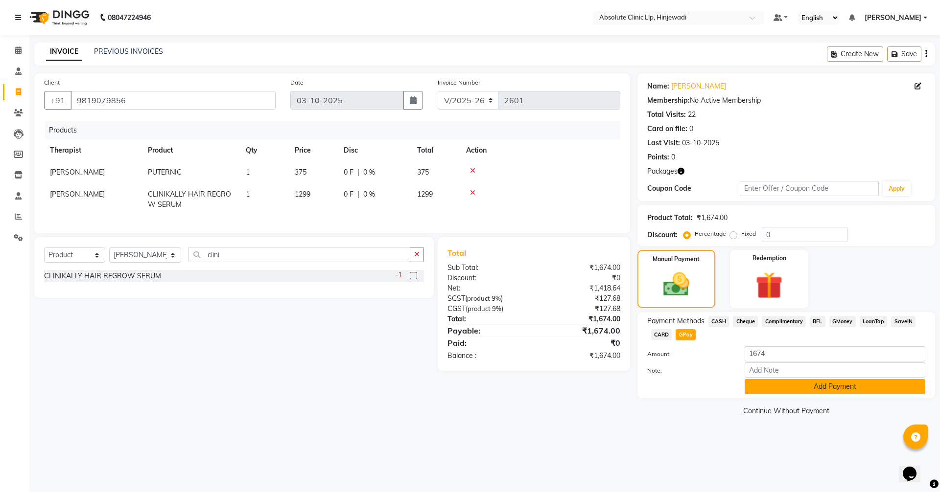
click at [844, 389] on button "Add Payment" at bounding box center [834, 386] width 181 height 15
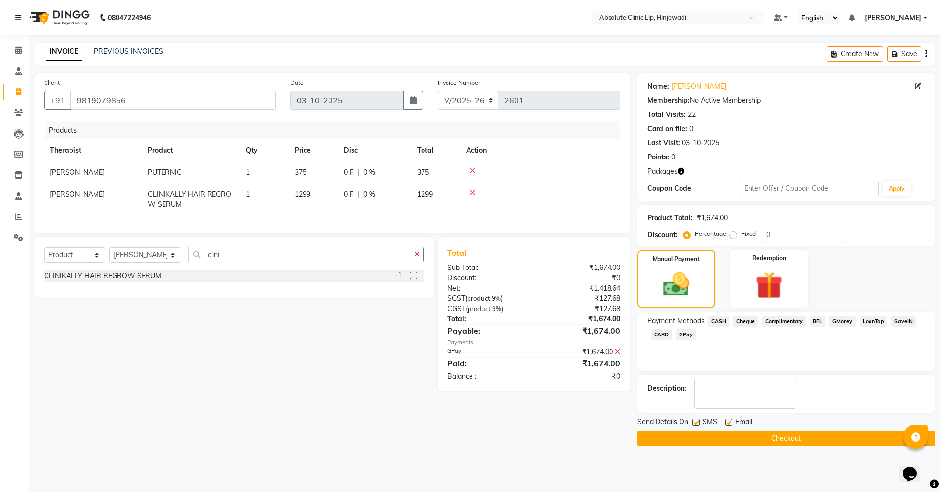
click at [803, 437] on button "Checkout" at bounding box center [786, 438] width 298 height 15
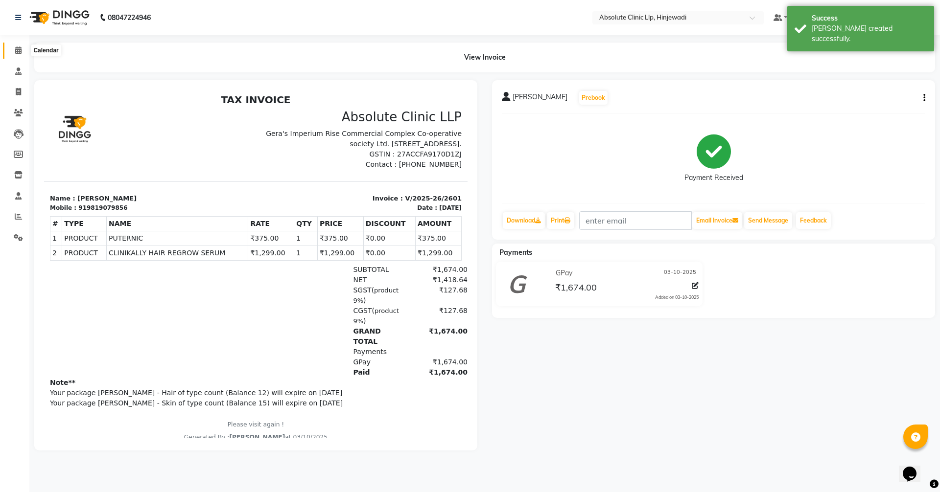
click at [13, 48] on span at bounding box center [18, 50] width 17 height 11
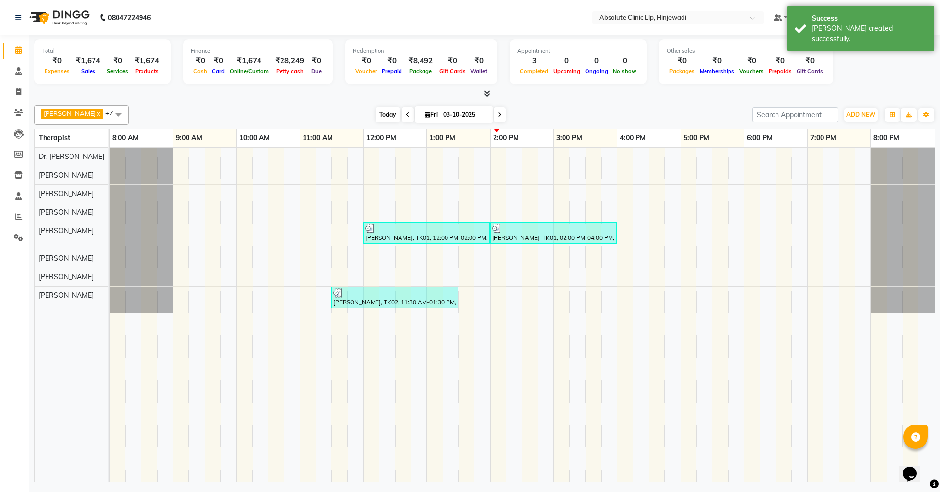
click at [400, 112] on span "Today" at bounding box center [387, 114] width 24 height 15
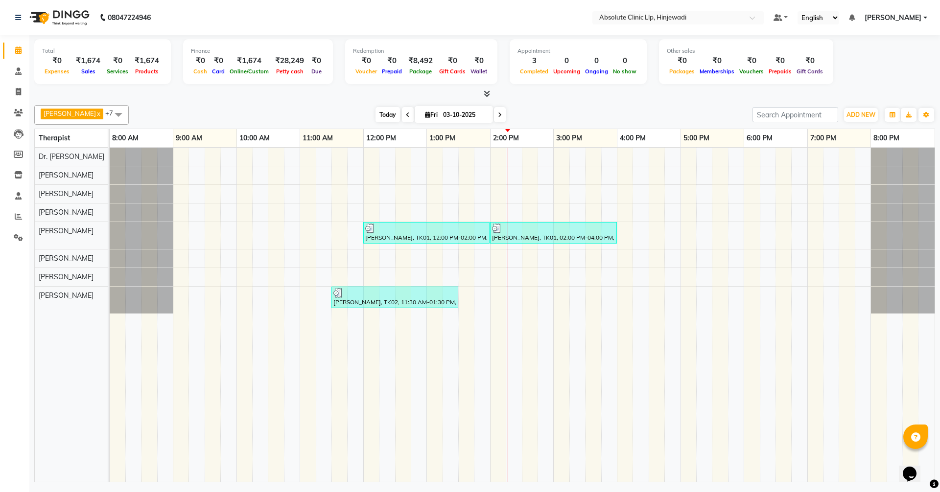
click at [400, 115] on span "Today" at bounding box center [387, 114] width 24 height 15
click at [19, 91] on icon at bounding box center [18, 91] width 5 height 7
select select "service"
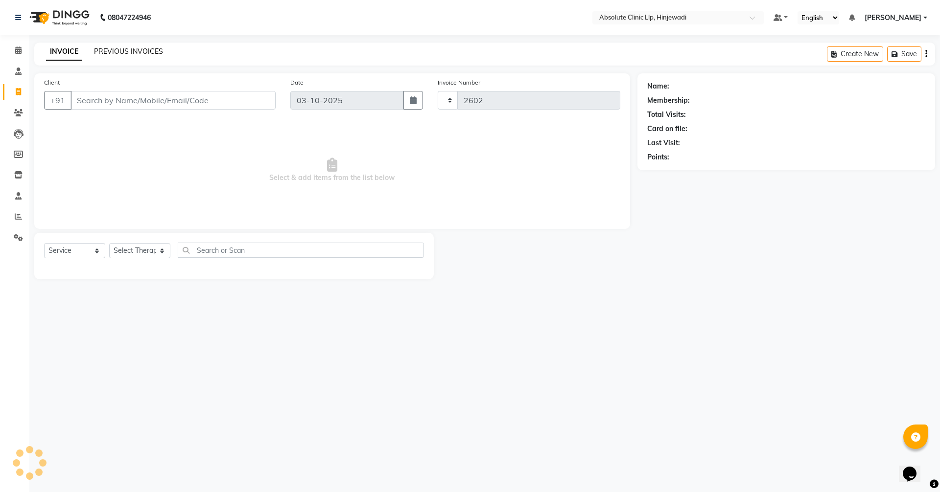
click at [126, 54] on link "PREVIOUS INVOICES" at bounding box center [128, 51] width 69 height 9
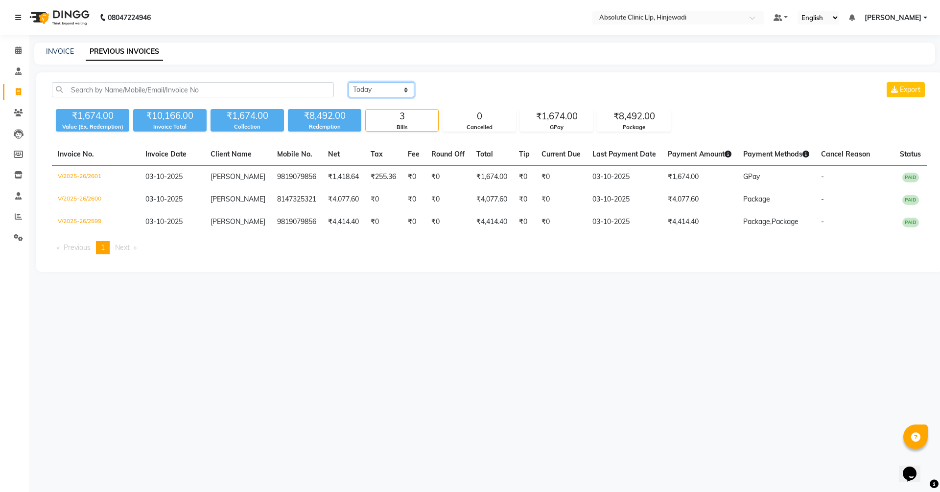
click at [387, 89] on select "[DATE] [DATE] Custom Range" at bounding box center [382, 89] width 66 height 15
select select "range"
click at [349, 82] on select "[DATE] [DATE] Custom Range" at bounding box center [382, 89] width 66 height 15
click at [451, 90] on input "03-10-2025" at bounding box center [461, 90] width 69 height 14
select select "10"
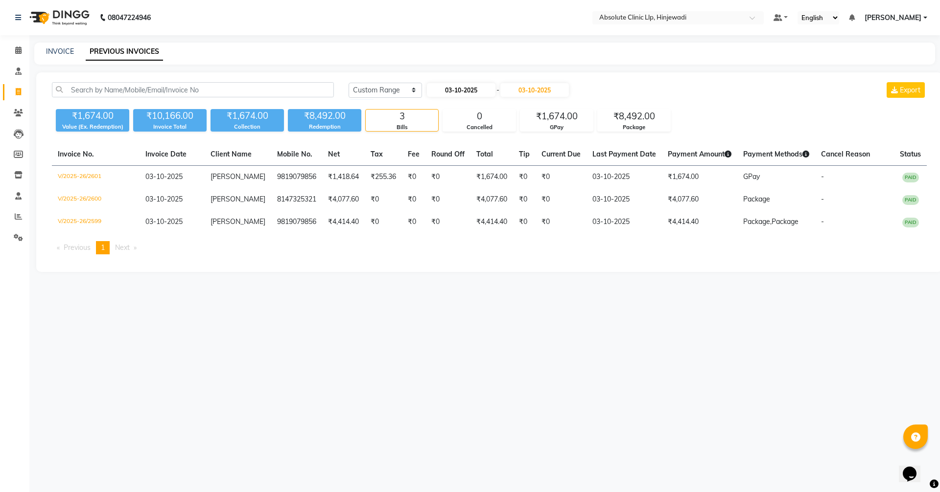
select select "2025"
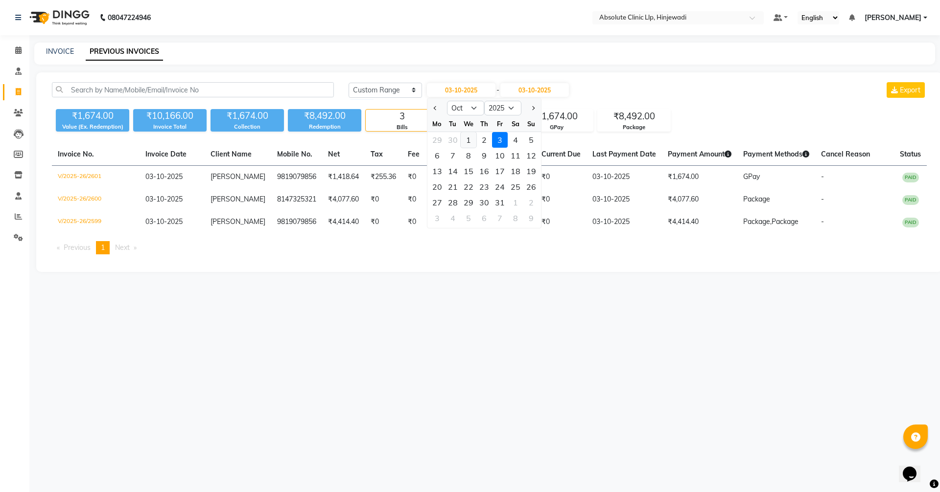
click at [474, 135] on div "1" at bounding box center [469, 140] width 16 height 16
type input "01-10-2025"
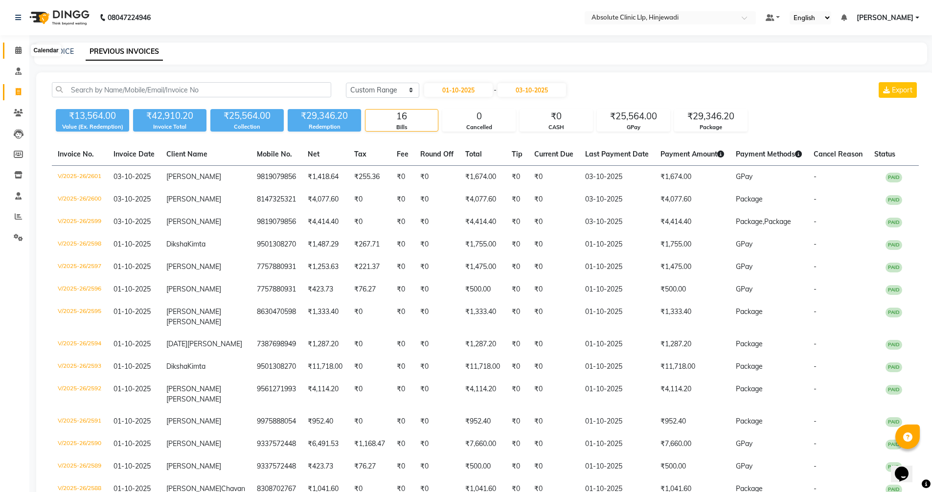
click at [21, 50] on icon at bounding box center [18, 50] width 6 height 7
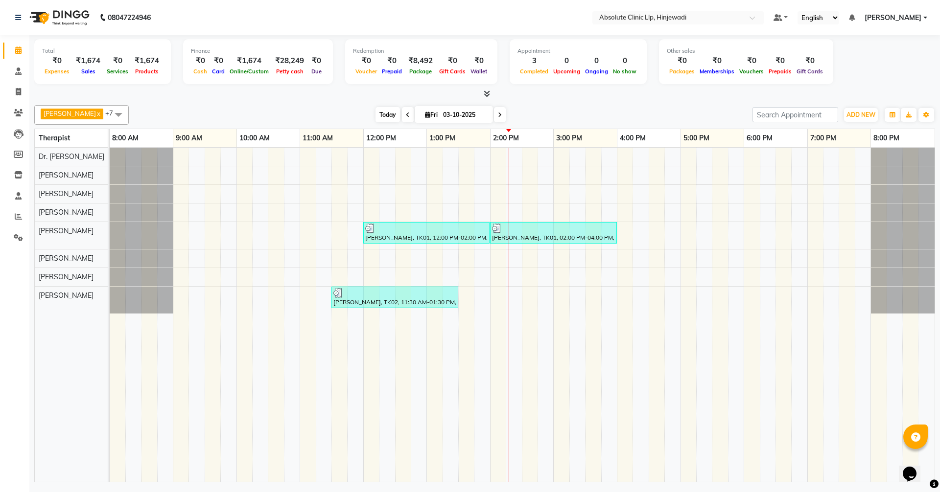
click at [400, 114] on span "Today" at bounding box center [387, 114] width 24 height 15
